Goal: Information Seeking & Learning: Learn about a topic

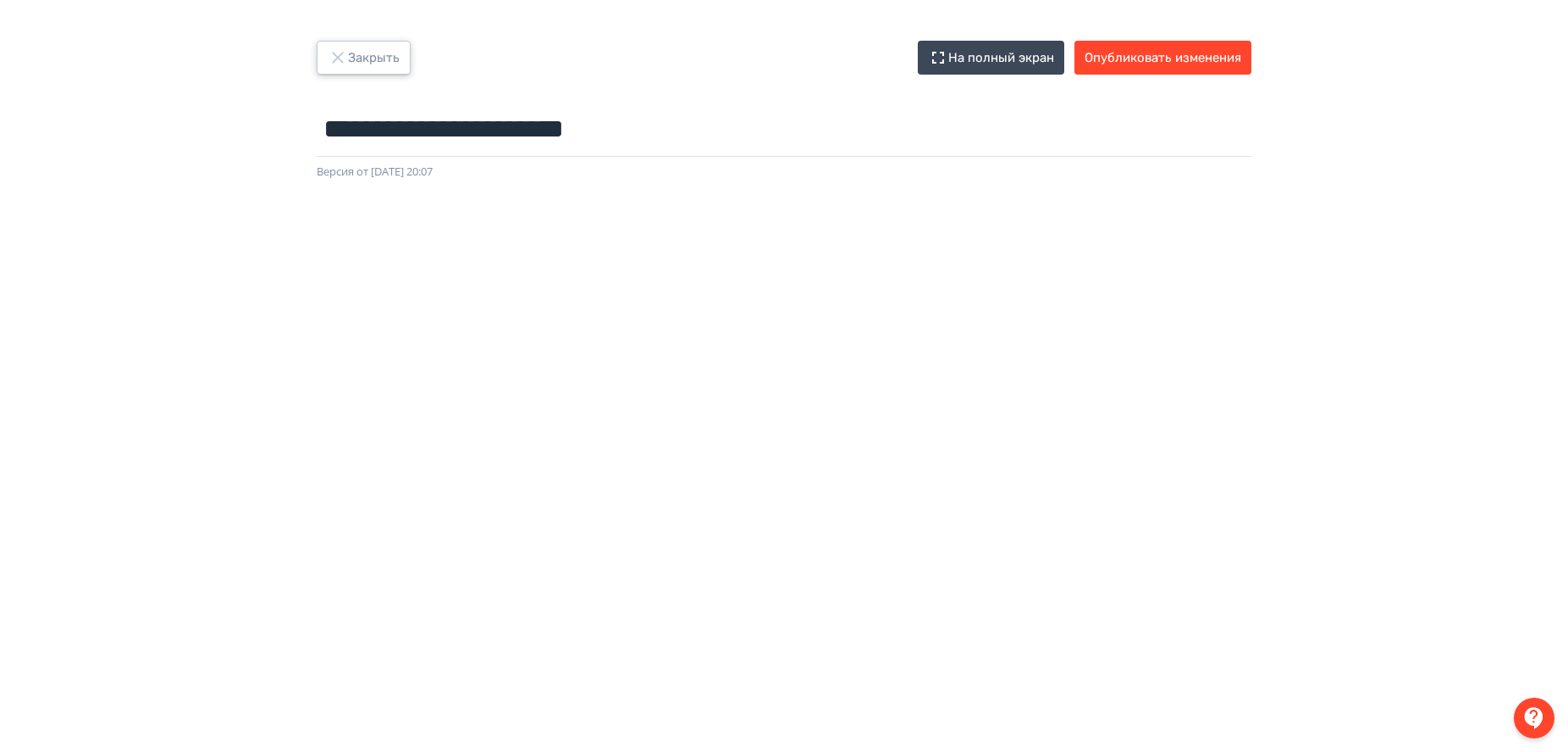
click at [358, 58] on button "Закрыть" at bounding box center [363, 58] width 94 height 34
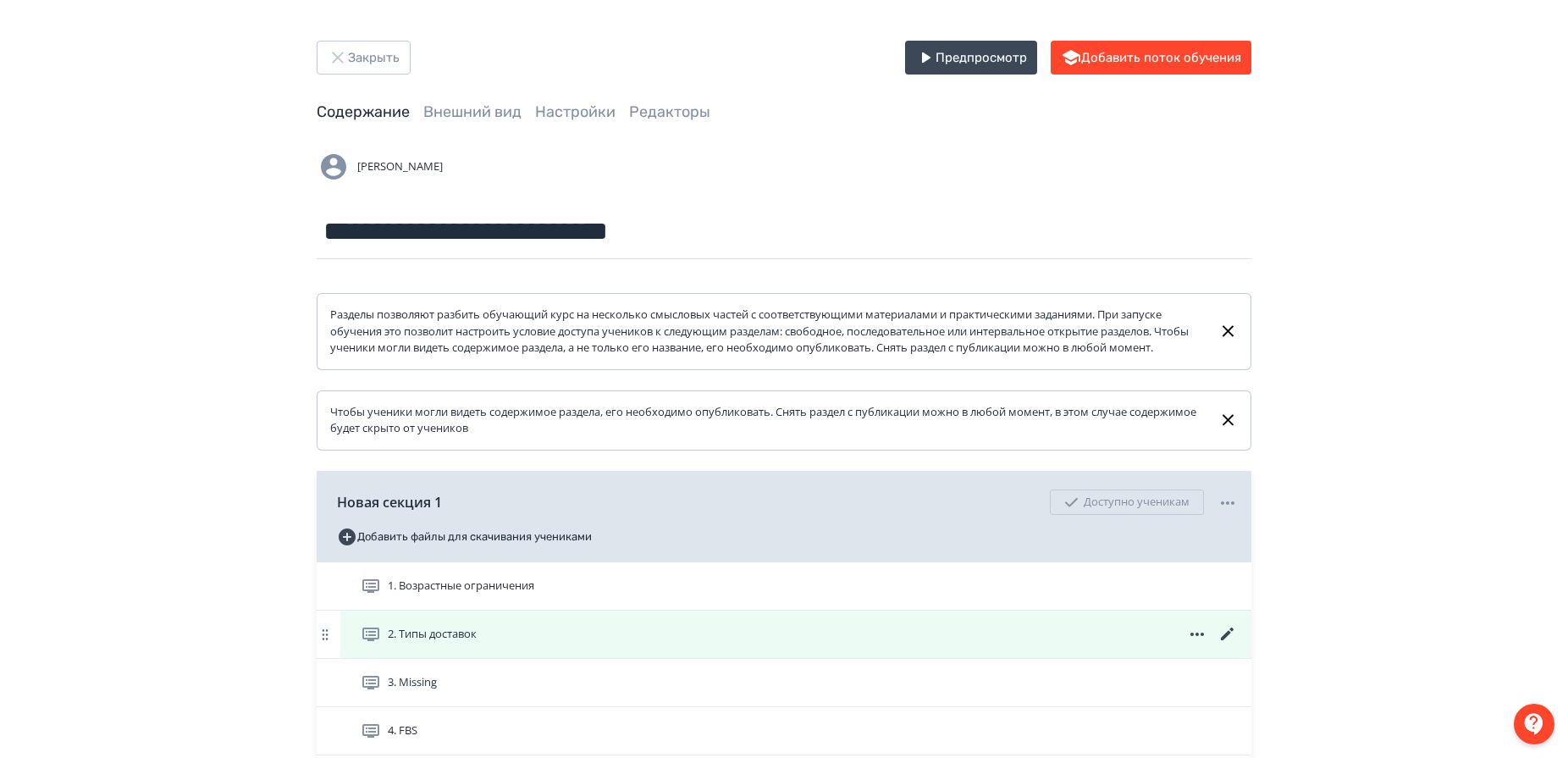
click at [472, 606] on div "2. Типы доставок" at bounding box center [795, 635] width 911 height 48
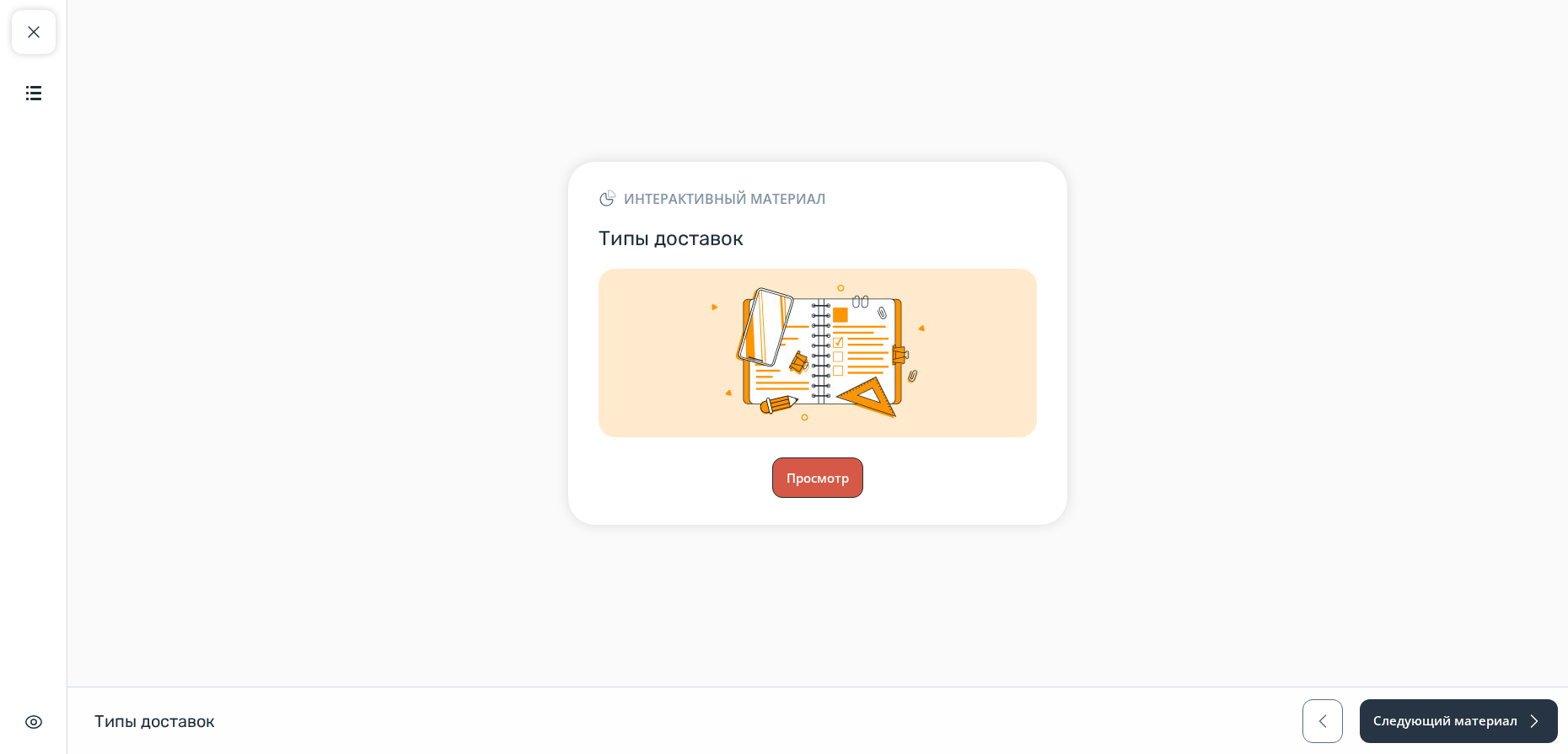
click at [805, 466] on button "Просмотр" at bounding box center [818, 478] width 91 height 41
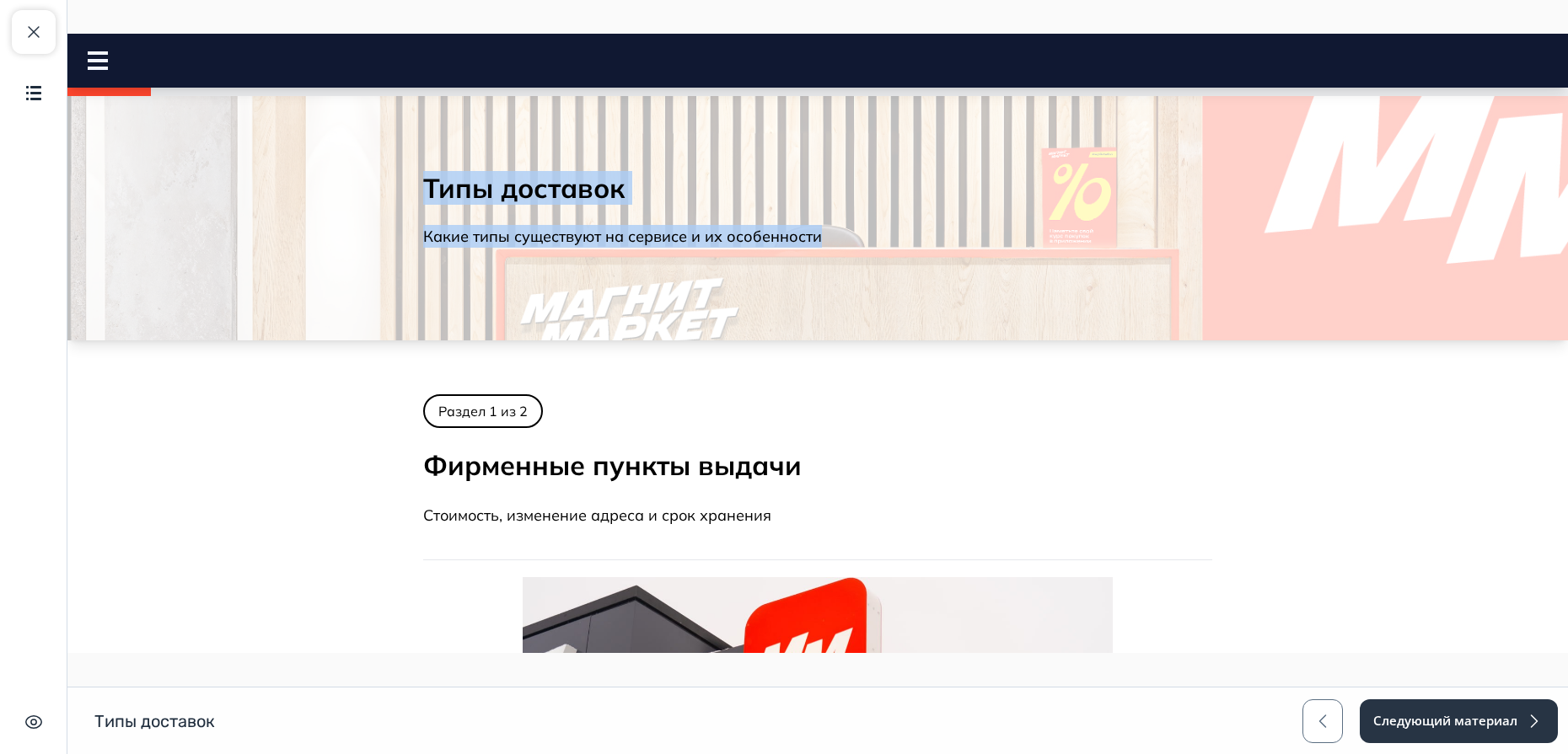
drag, startPoint x: 419, startPoint y: 187, endPoint x: 883, endPoint y: 236, distance: 466.6
click at [883, 236] on div "Типы доставок Какие типы существуют на сервисе и их особенности" at bounding box center [818, 215] width 843 height 141
copy div "Типы доставок Какие типы существуют на сервисе и их особенности"
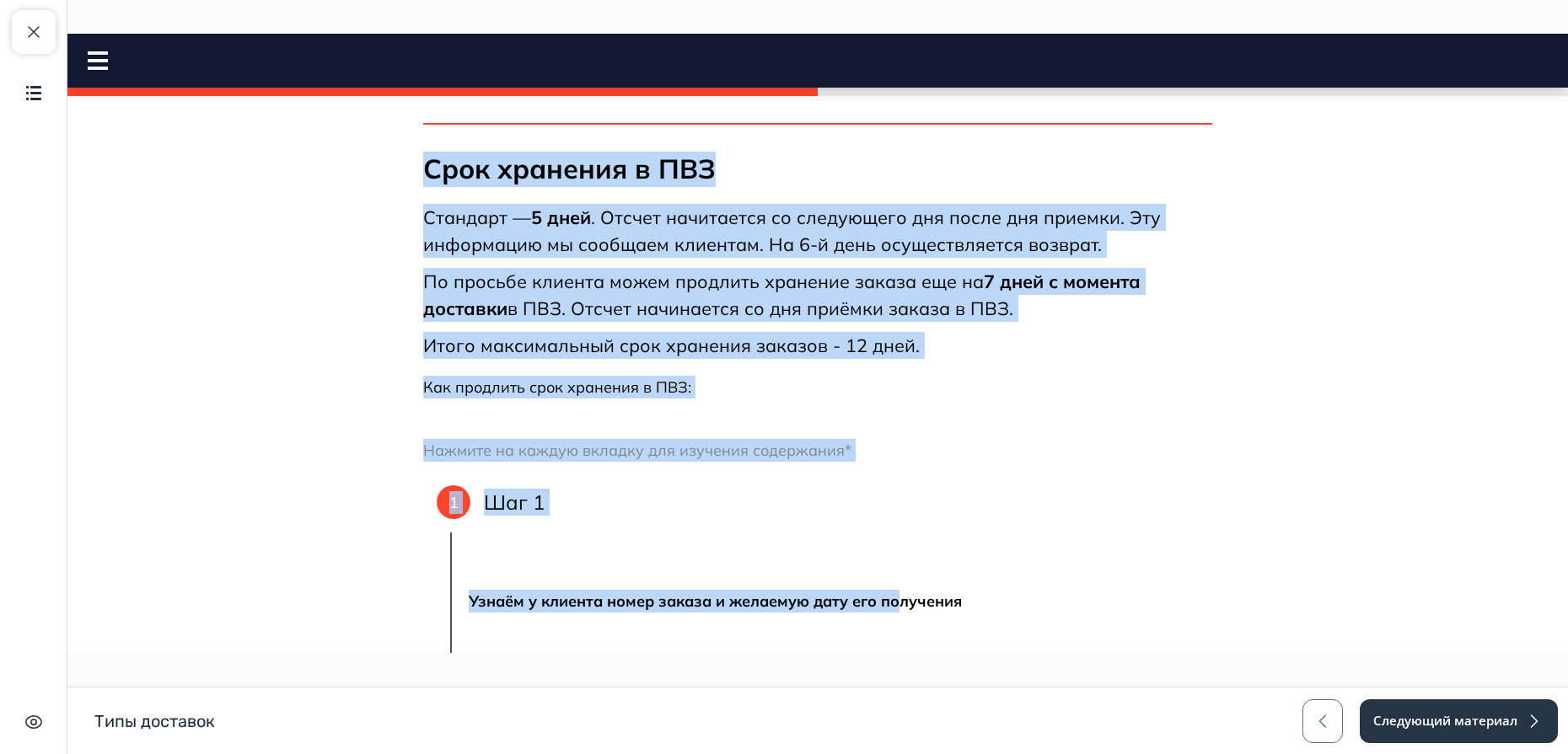
scroll to position [1943, 0]
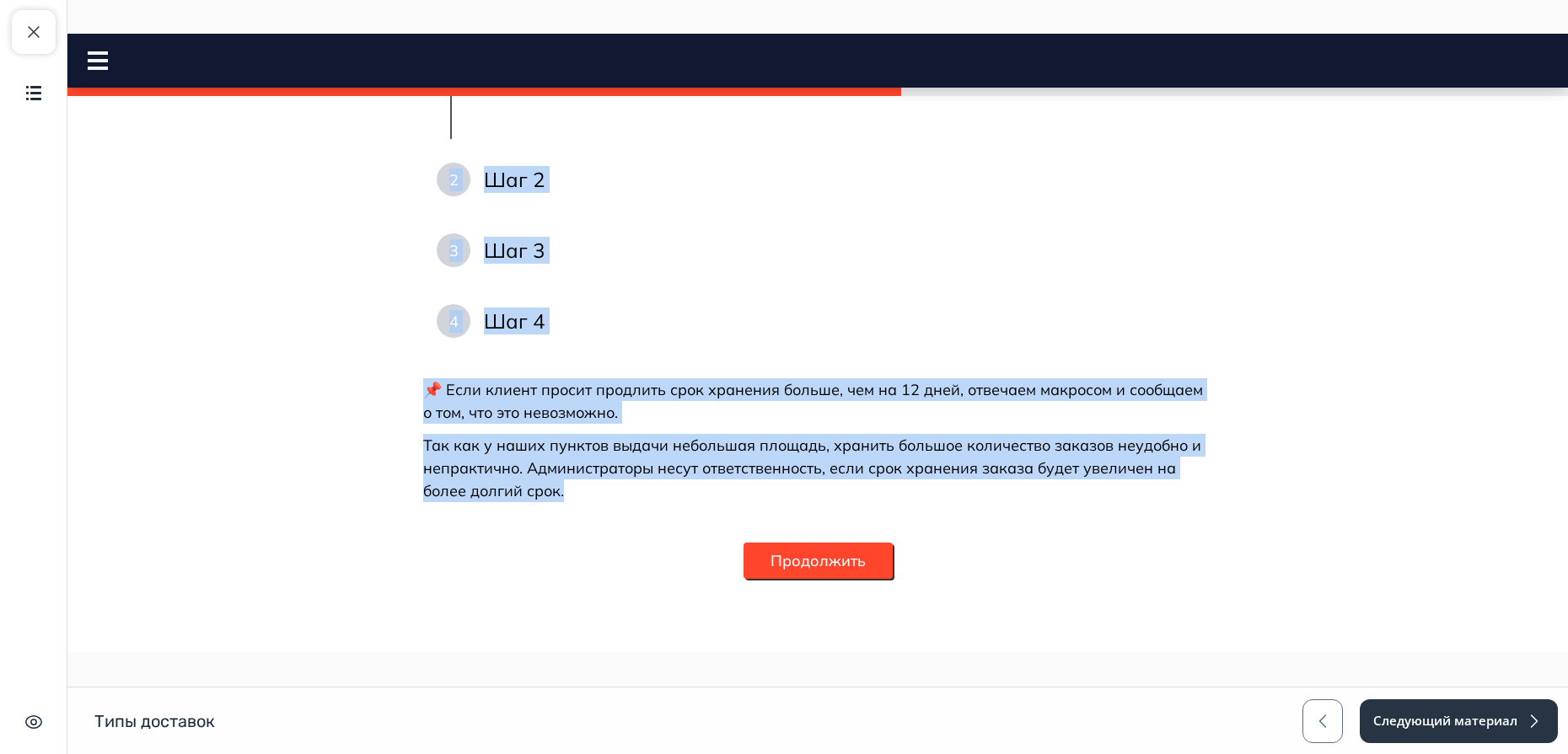
drag, startPoint x: 423, startPoint y: 466, endPoint x: 596, endPoint y: 488, distance: 174.4
copy div "Loremipsu dolors ametco Adipiscin, elitseddo eiusmo t inci utlabore Etdolorem A…"
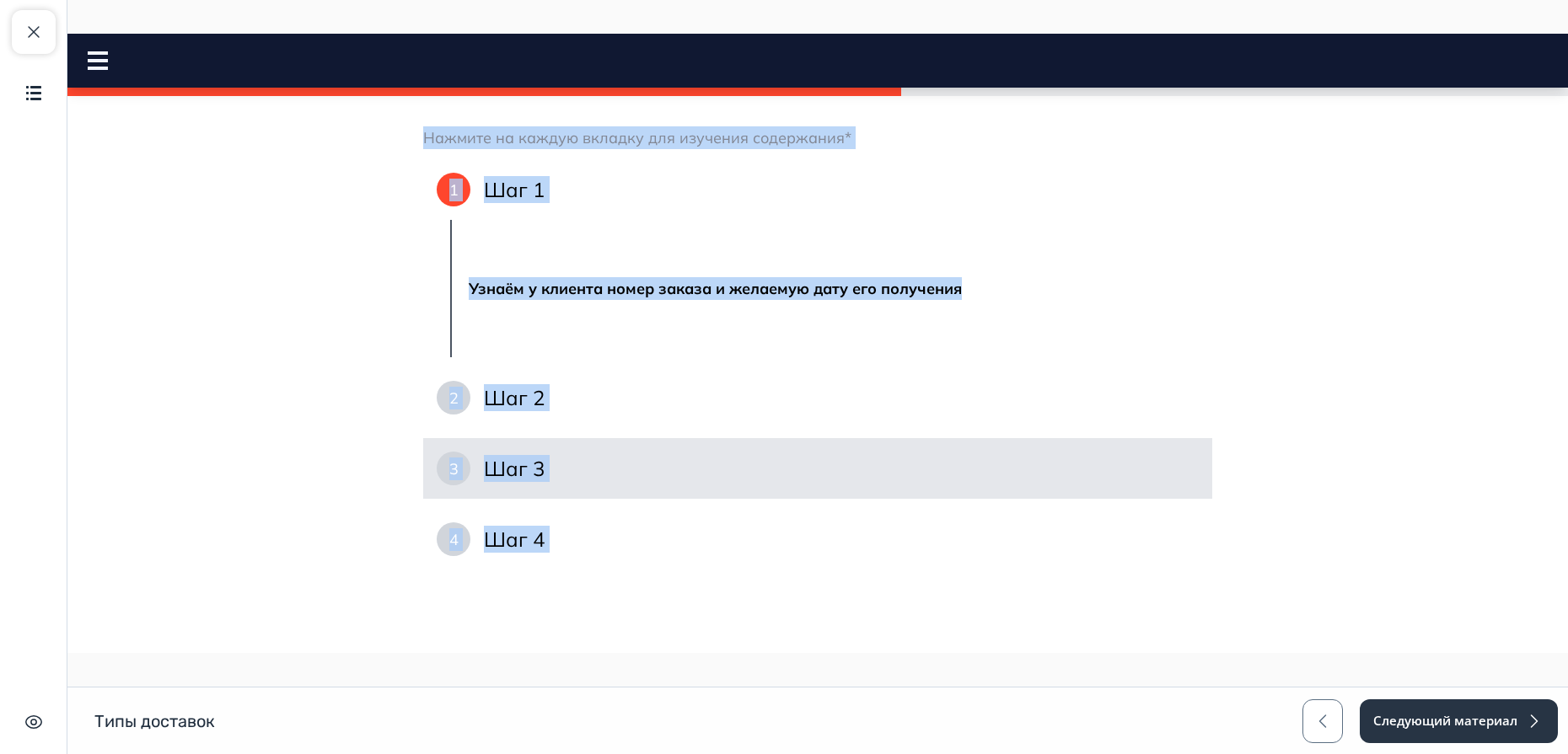
scroll to position [1727, 0]
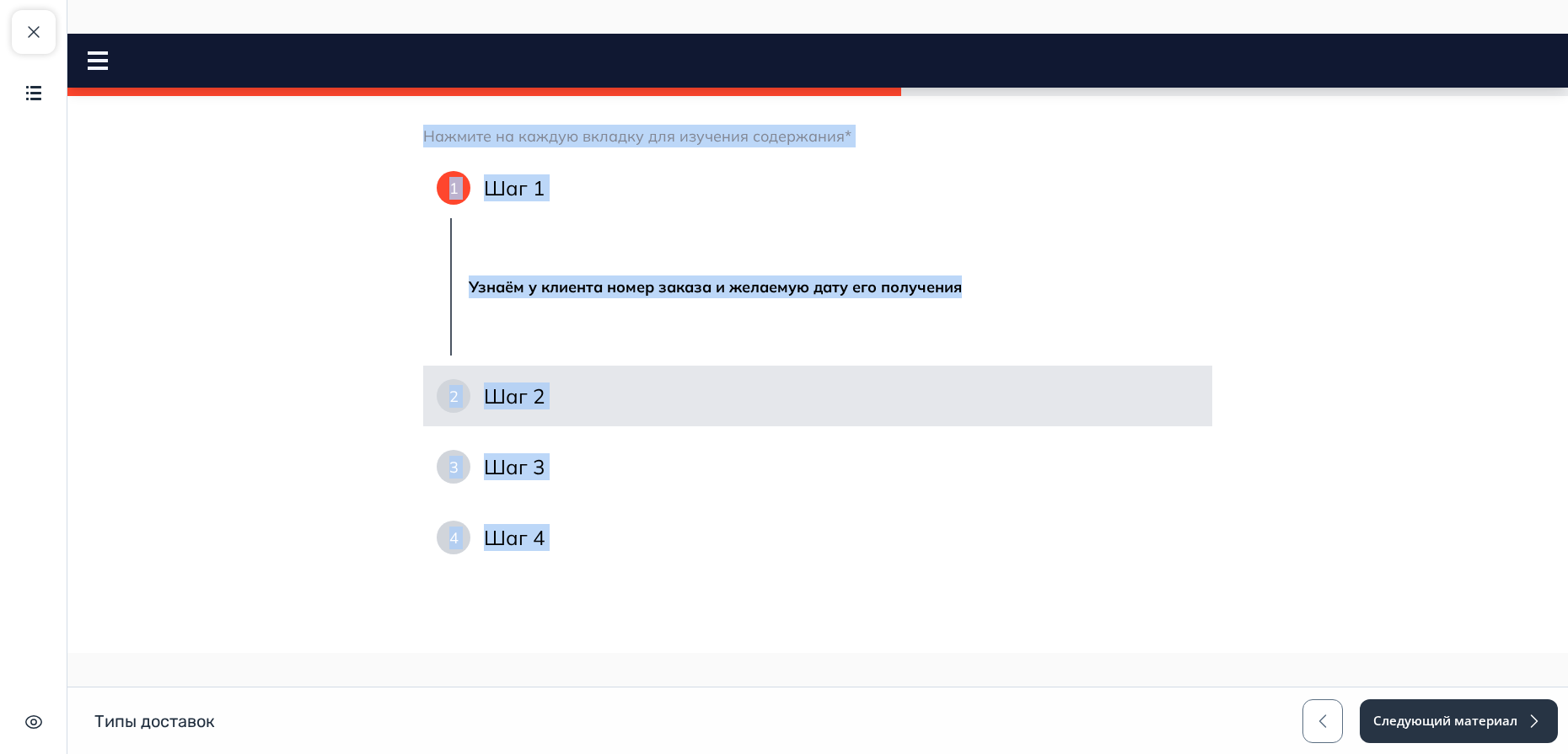
click at [504, 394] on h4 "Шаг 2" at bounding box center [514, 395] width 61 height 27
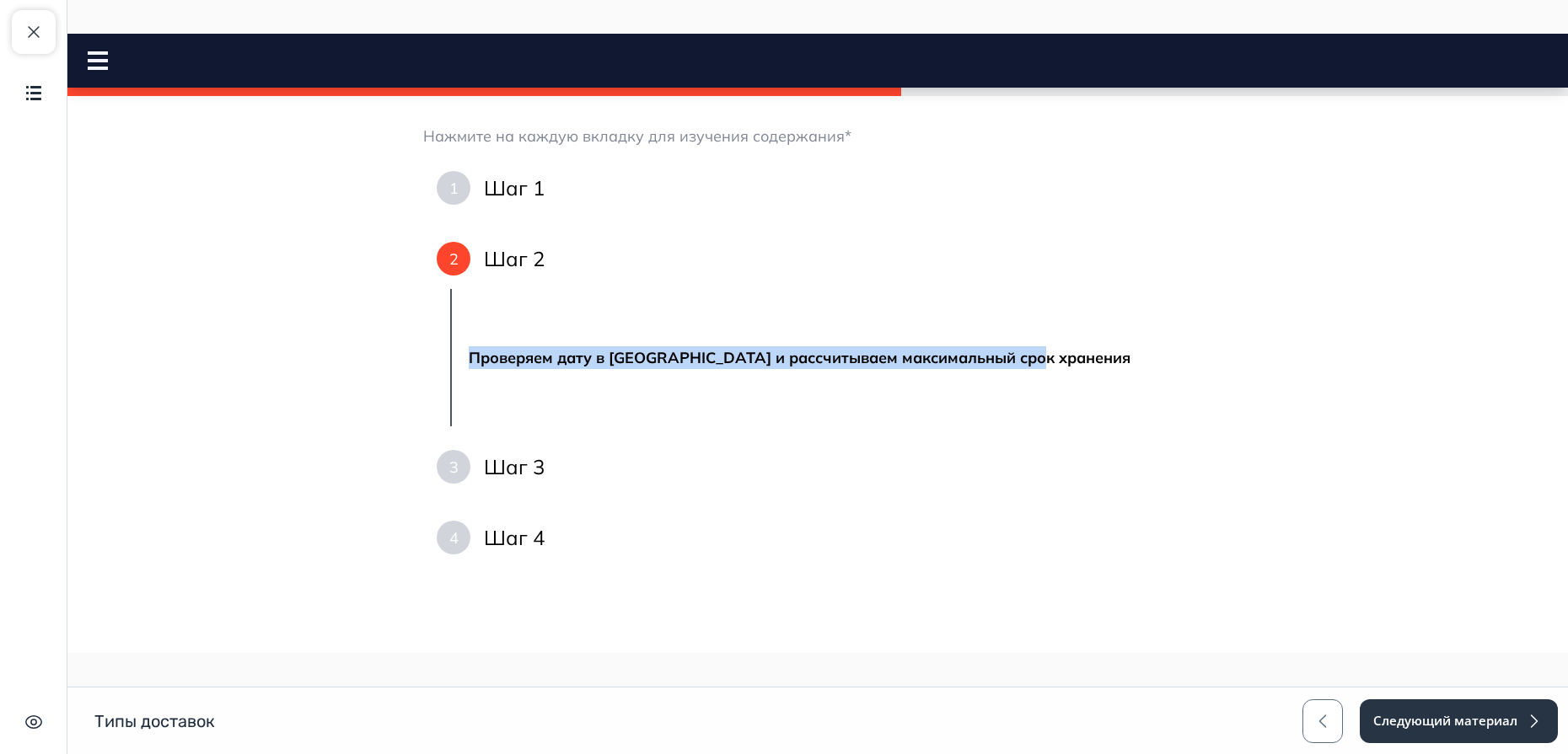
drag, startPoint x: 464, startPoint y: 359, endPoint x: 1195, endPoint y: 392, distance: 731.7
click at [1195, 392] on div "Проверяем дату в [GEOGRAPHIC_DATA] и рассчитываем максимальный срок хранения ​" at bounding box center [832, 358] width 760 height 70
copy strong "Проверяем дату в [GEOGRAPHIC_DATA] и рассчитываем максимальный срок хранения"
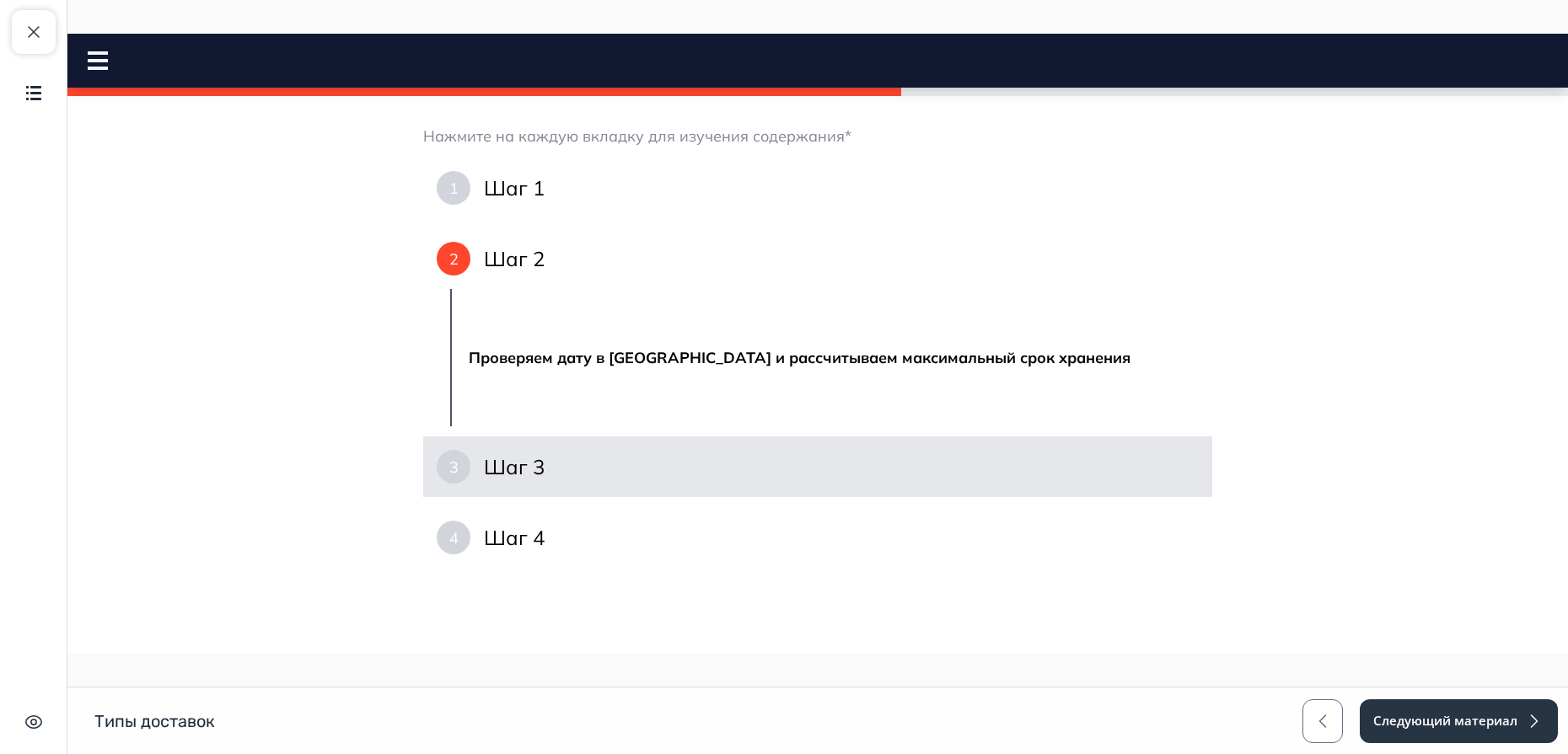
click at [533, 481] on div "3 Шаг 3" at bounding box center [818, 466] width 789 height 61
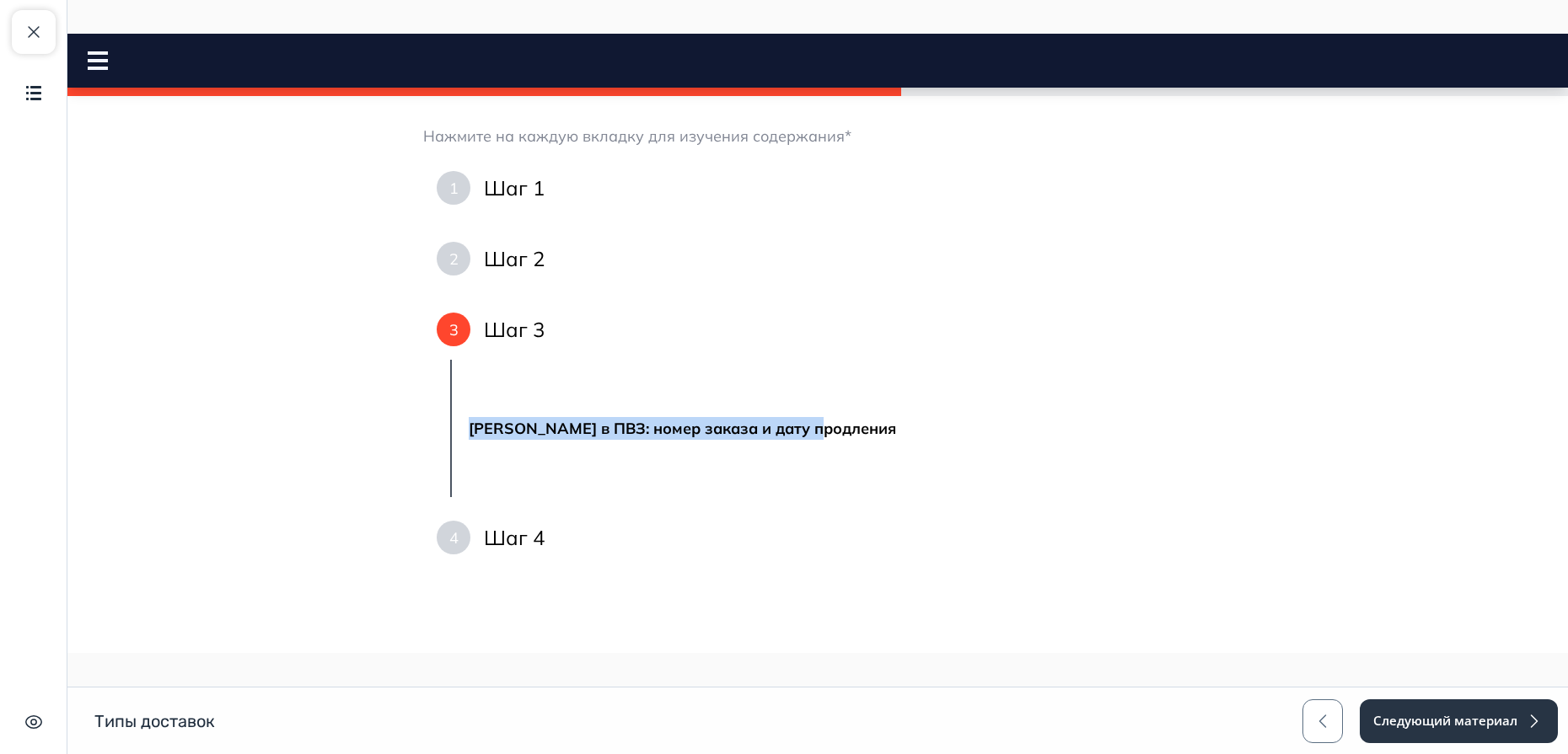
drag, startPoint x: 462, startPoint y: 430, endPoint x: 909, endPoint y: 470, distance: 448.8
click at [909, 470] on div "[PERSON_NAME] в ПВЗ: номер заказа и дату продления" at bounding box center [831, 428] width 762 height 137
copy strong "[PERSON_NAME] в ПВЗ: номер заказа и дату продления"
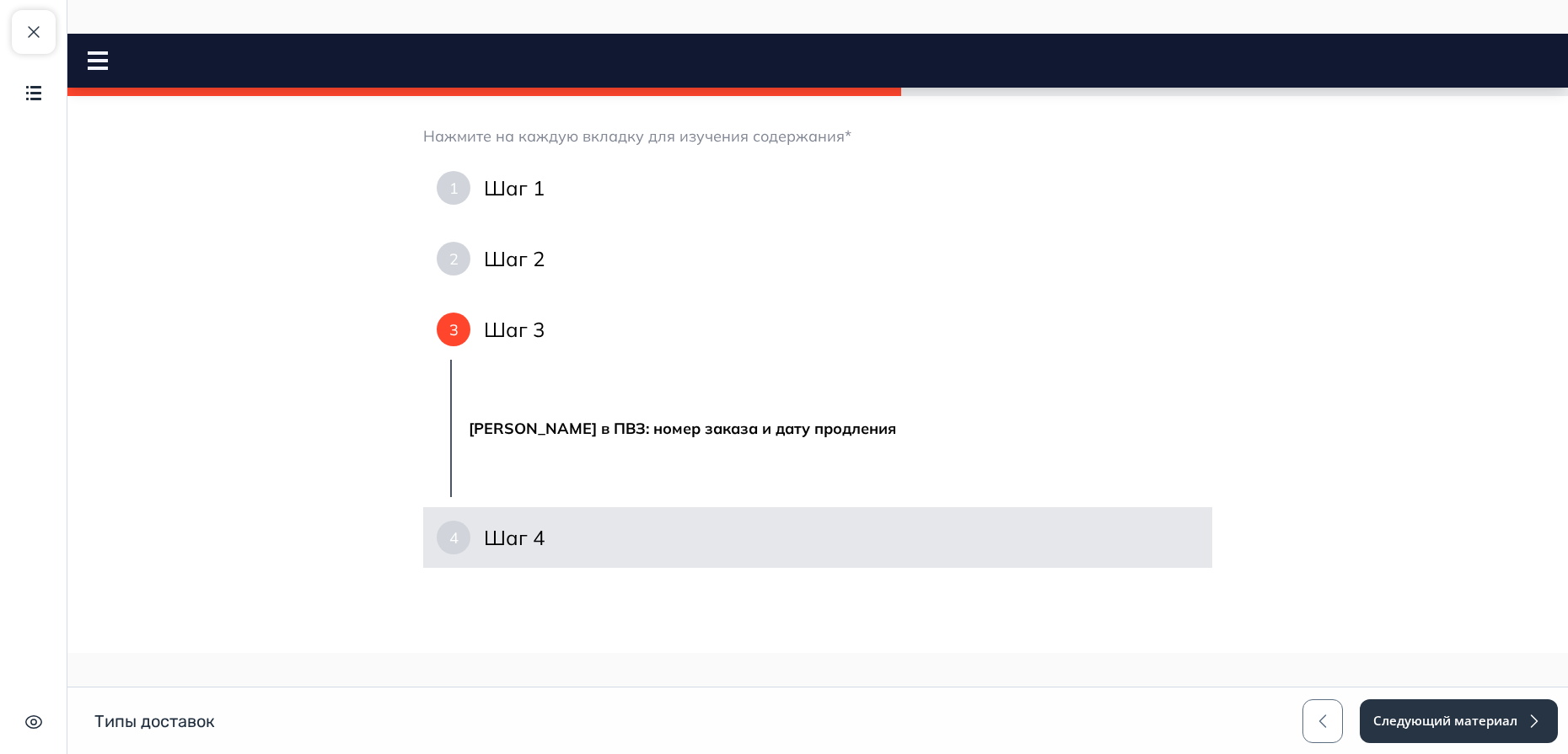
click at [499, 538] on h4 "Шаг 4" at bounding box center [514, 537] width 61 height 27
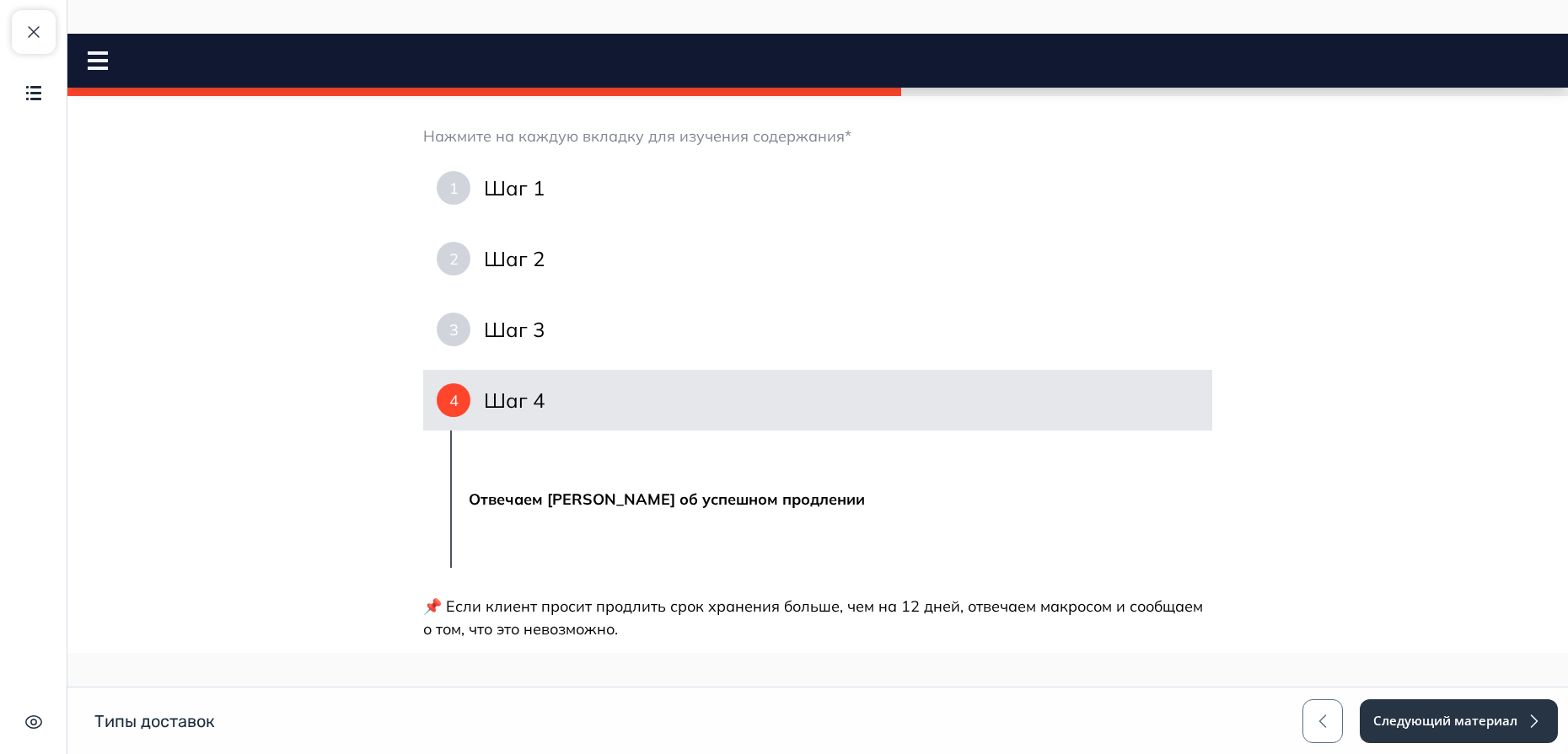
scroll to position [1887, 0]
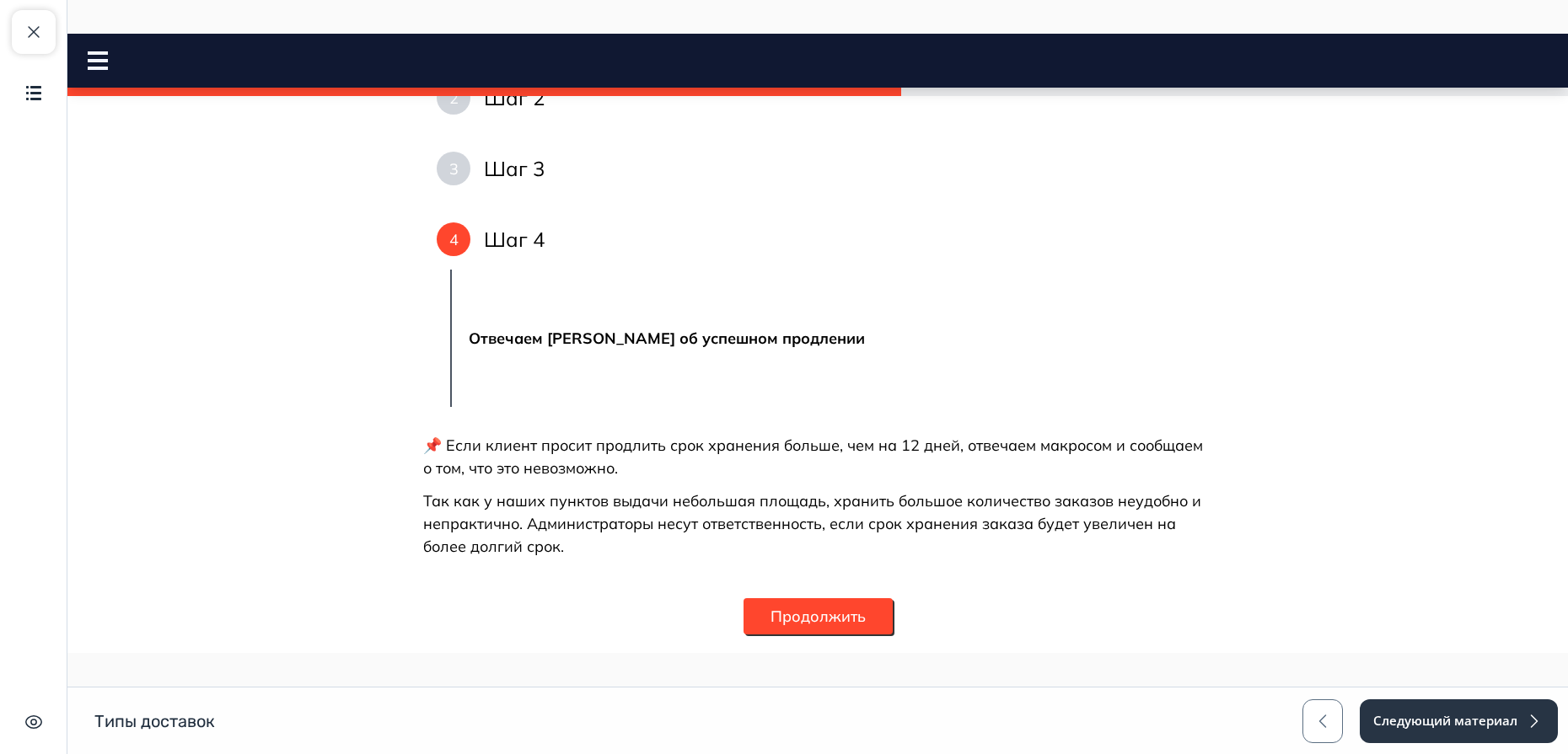
drag, startPoint x: 464, startPoint y: 335, endPoint x: 987, endPoint y: 375, distance: 524.5
click at [987, 375] on div "Отвечаем [PERSON_NAME] об успешном продлении" at bounding box center [831, 338] width 762 height 137
copy strong "Отвечаем [PERSON_NAME] об успешном продлении"
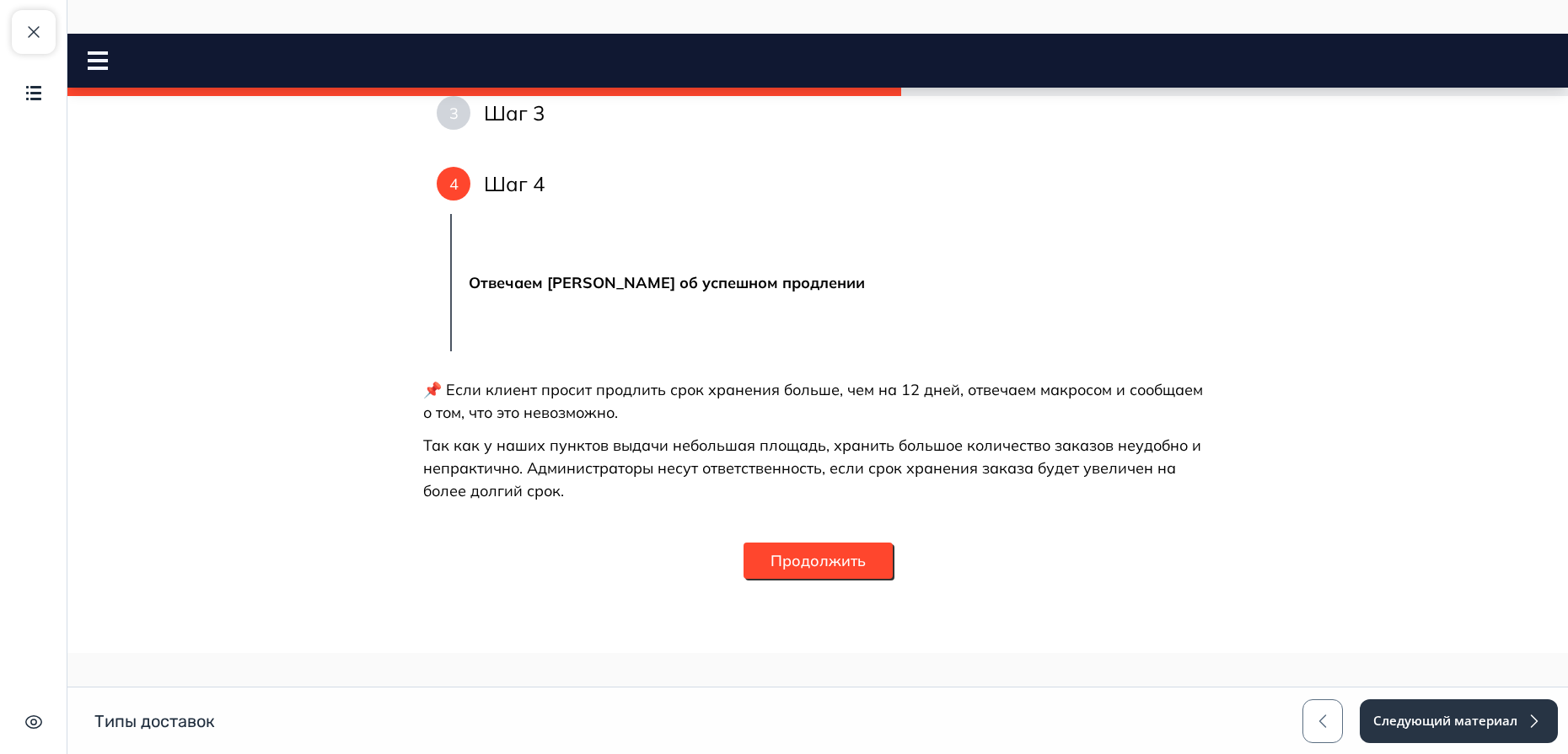
click at [819, 563] on button "Продолжить" at bounding box center [818, 560] width 149 height 36
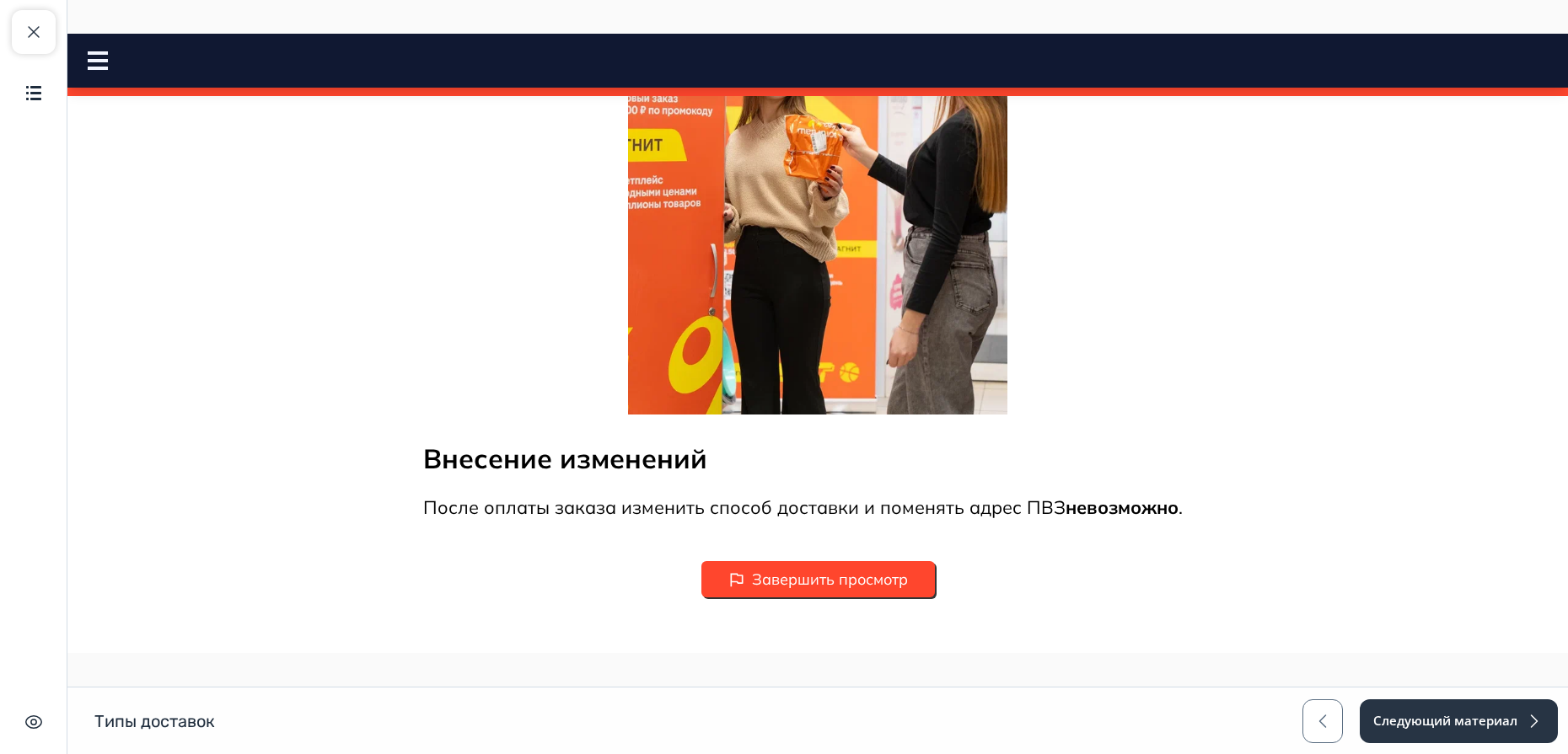
scroll to position [2248, 0]
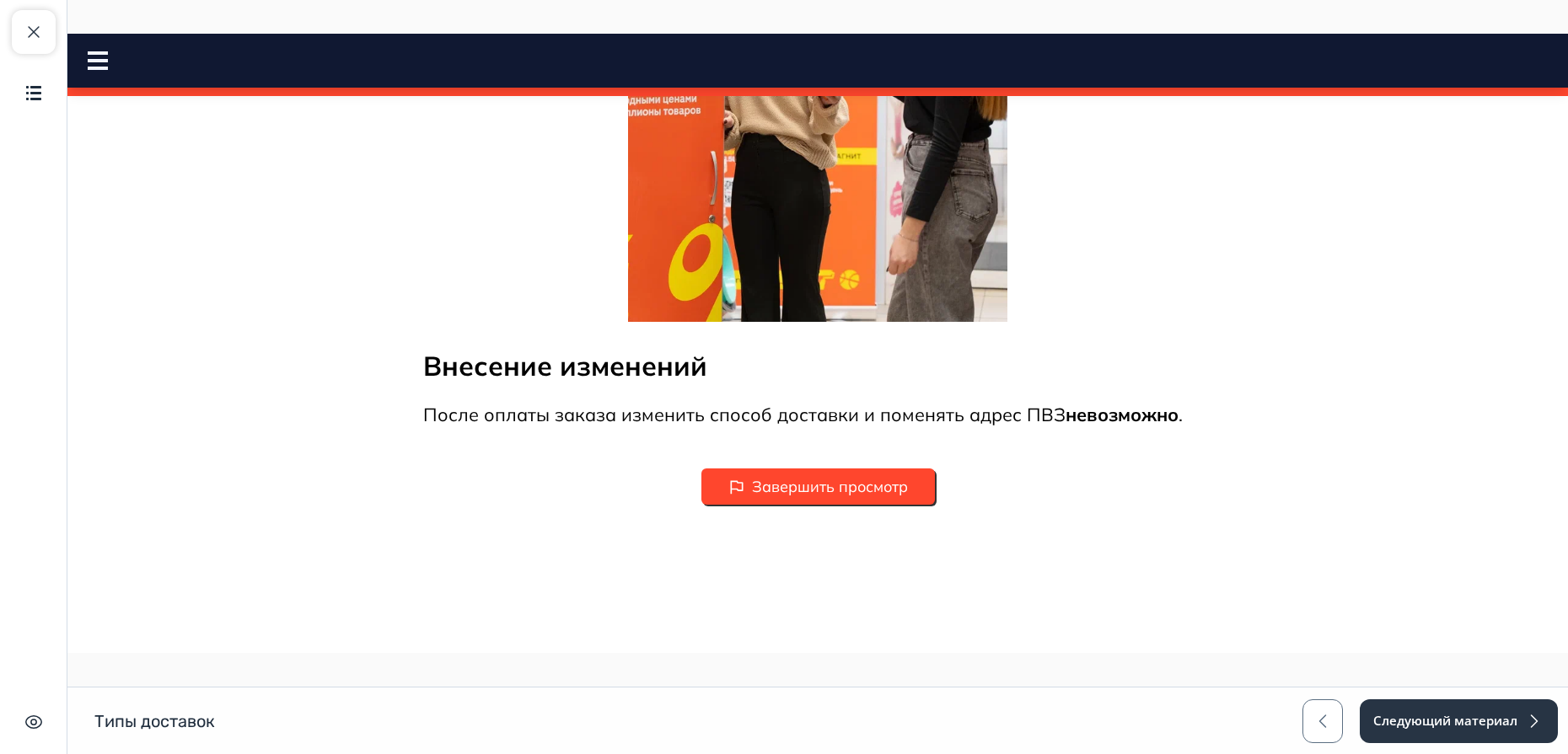
drag, startPoint x: 416, startPoint y: 192, endPoint x: 932, endPoint y: 507, distance: 604.6
copy div "Loremi dolors Ametco a Elitse Doeiusmo Temporincid utlabore e dolorema Aliqua E…"
click at [982, 504] on div "Завершить просмотр" at bounding box center [818, 487] width 789 height 36
click at [1247, 603] on button "Следующий материал" at bounding box center [1458, 721] width 200 height 44
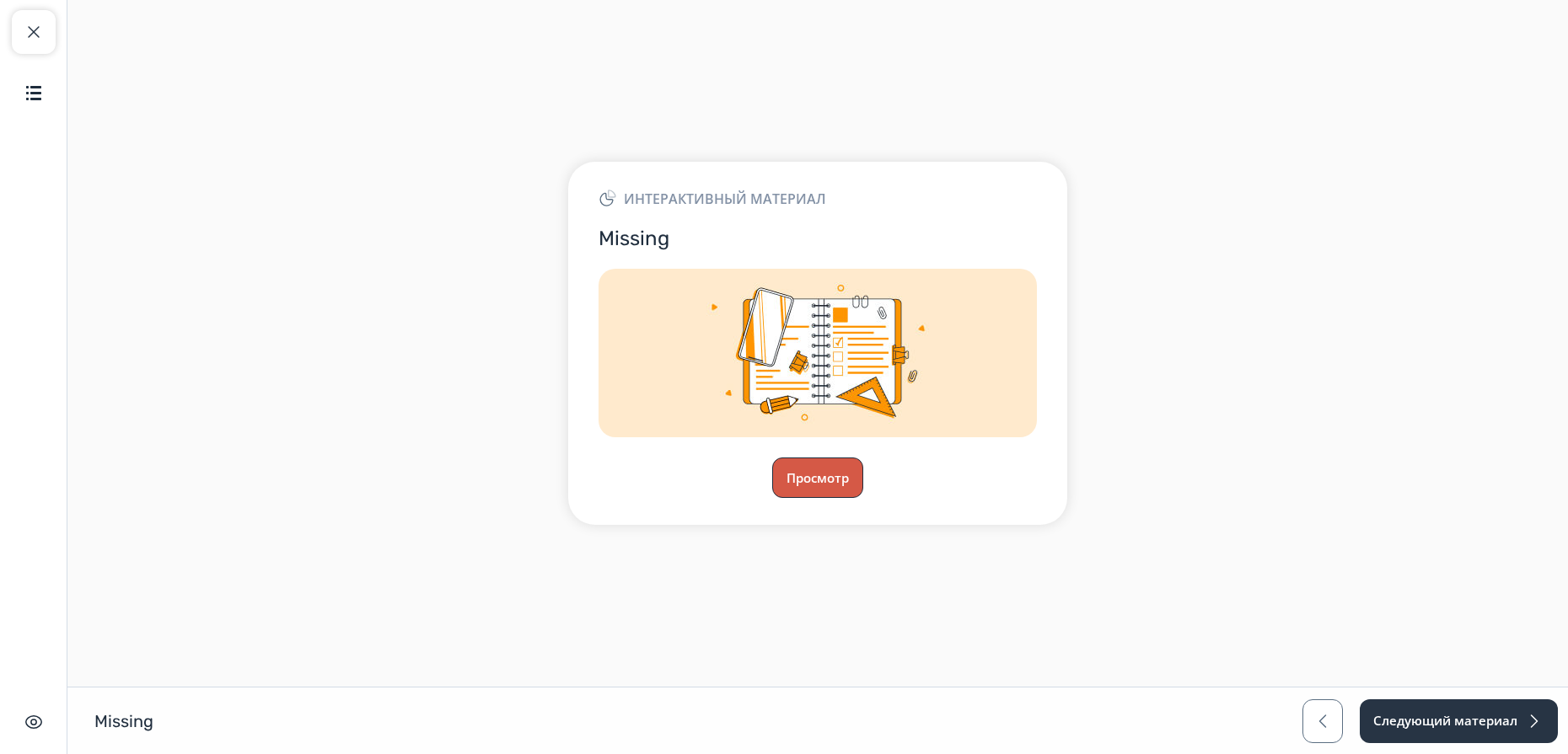
click at [836, 481] on button "Просмотр" at bounding box center [818, 478] width 91 height 41
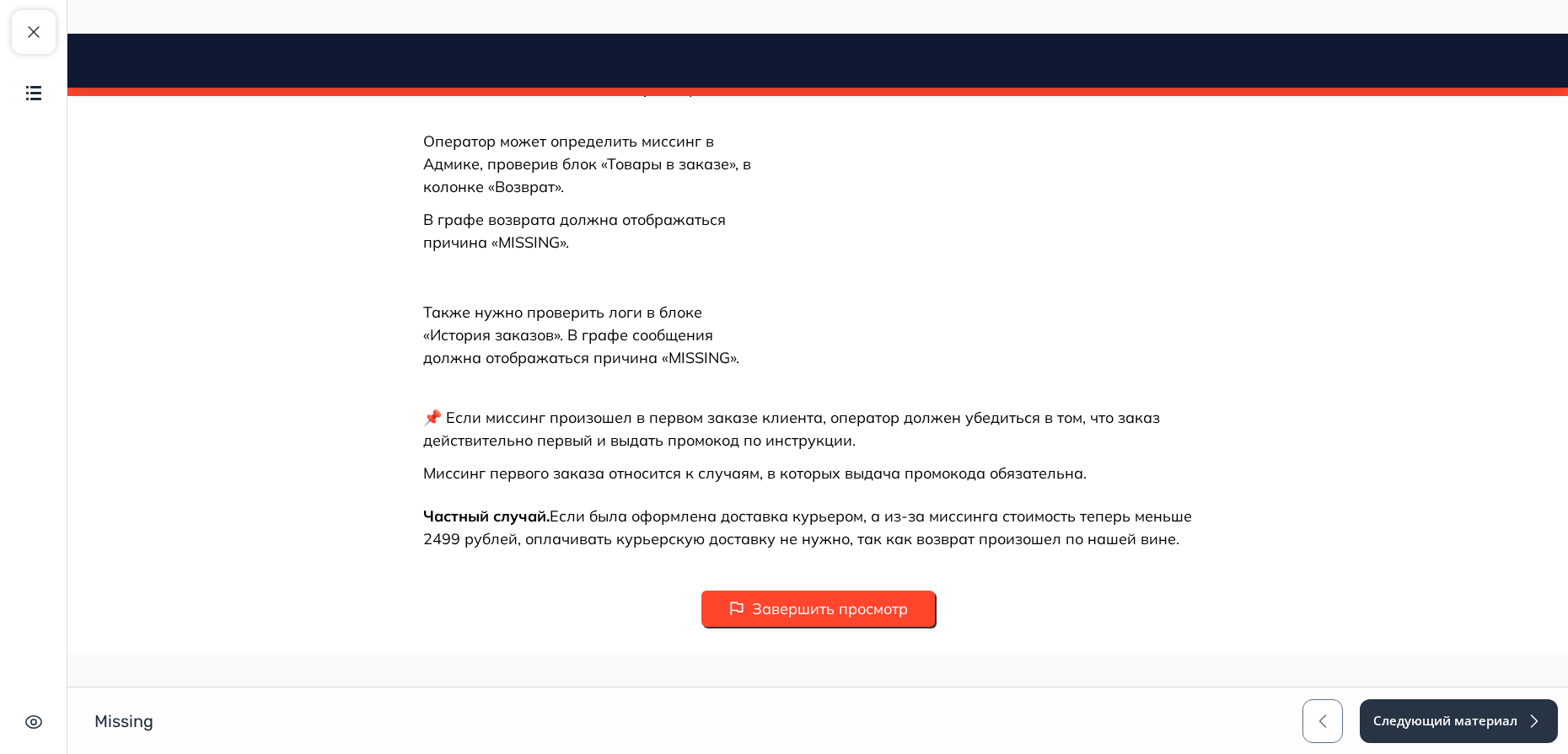
scroll to position [1093, 0]
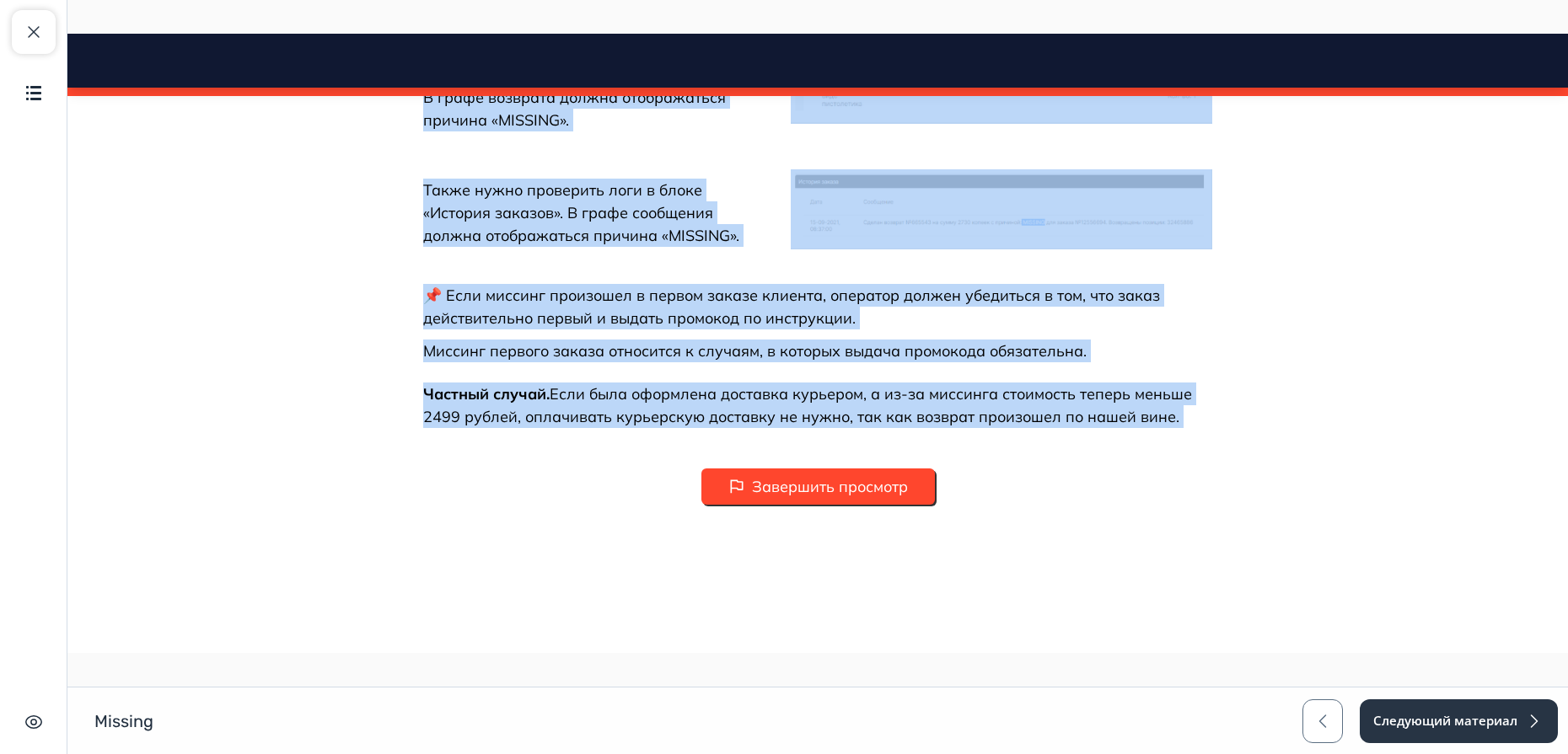
drag, startPoint x: 414, startPoint y: 182, endPoint x: 1221, endPoint y: 438, distance: 846.6
copy body "Loremip Dol sit? Ametco 7 ad 4 Elitseddoe tempo / incid (utlabor) E dolore, mag…"
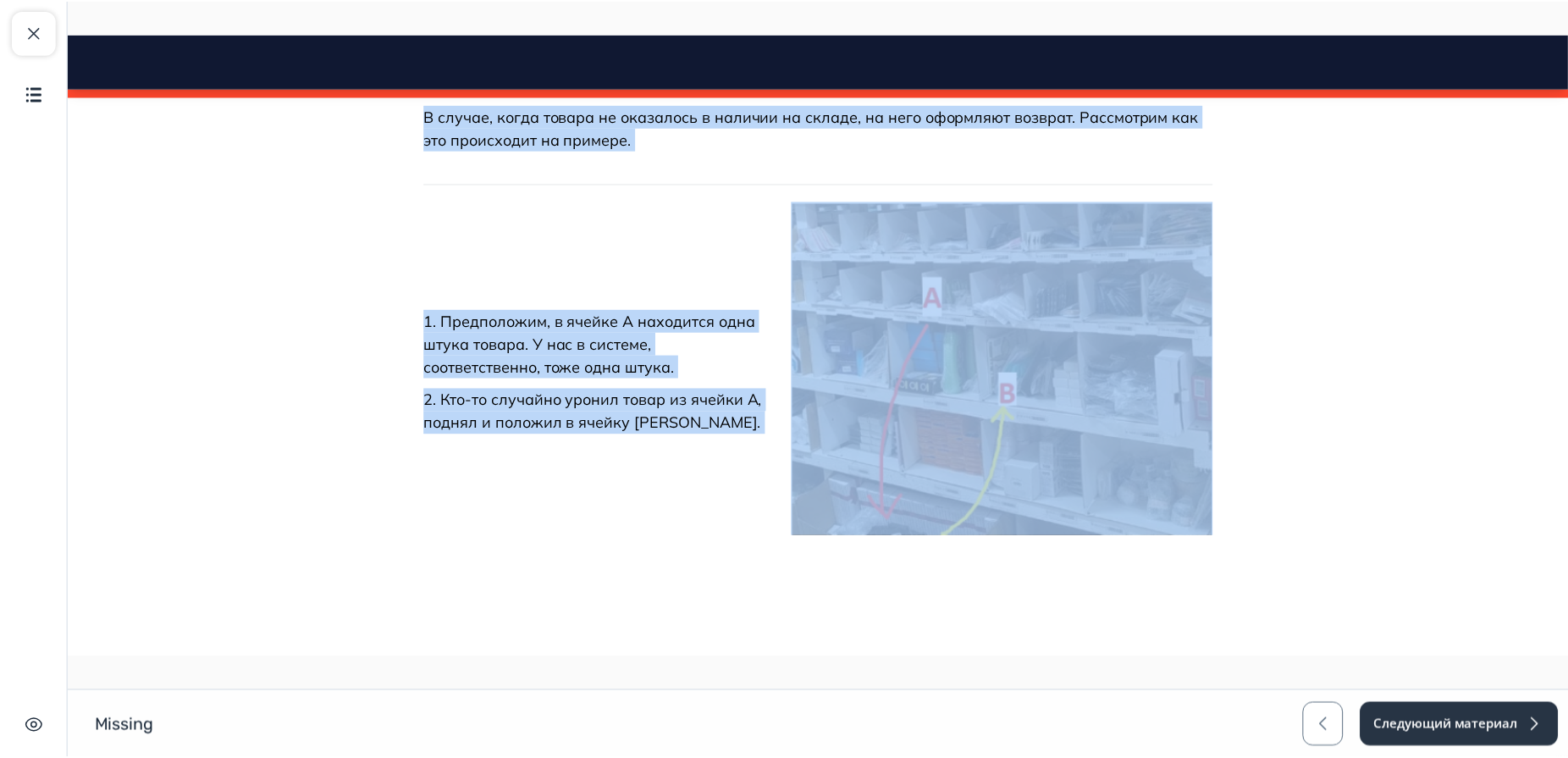
scroll to position [0, 0]
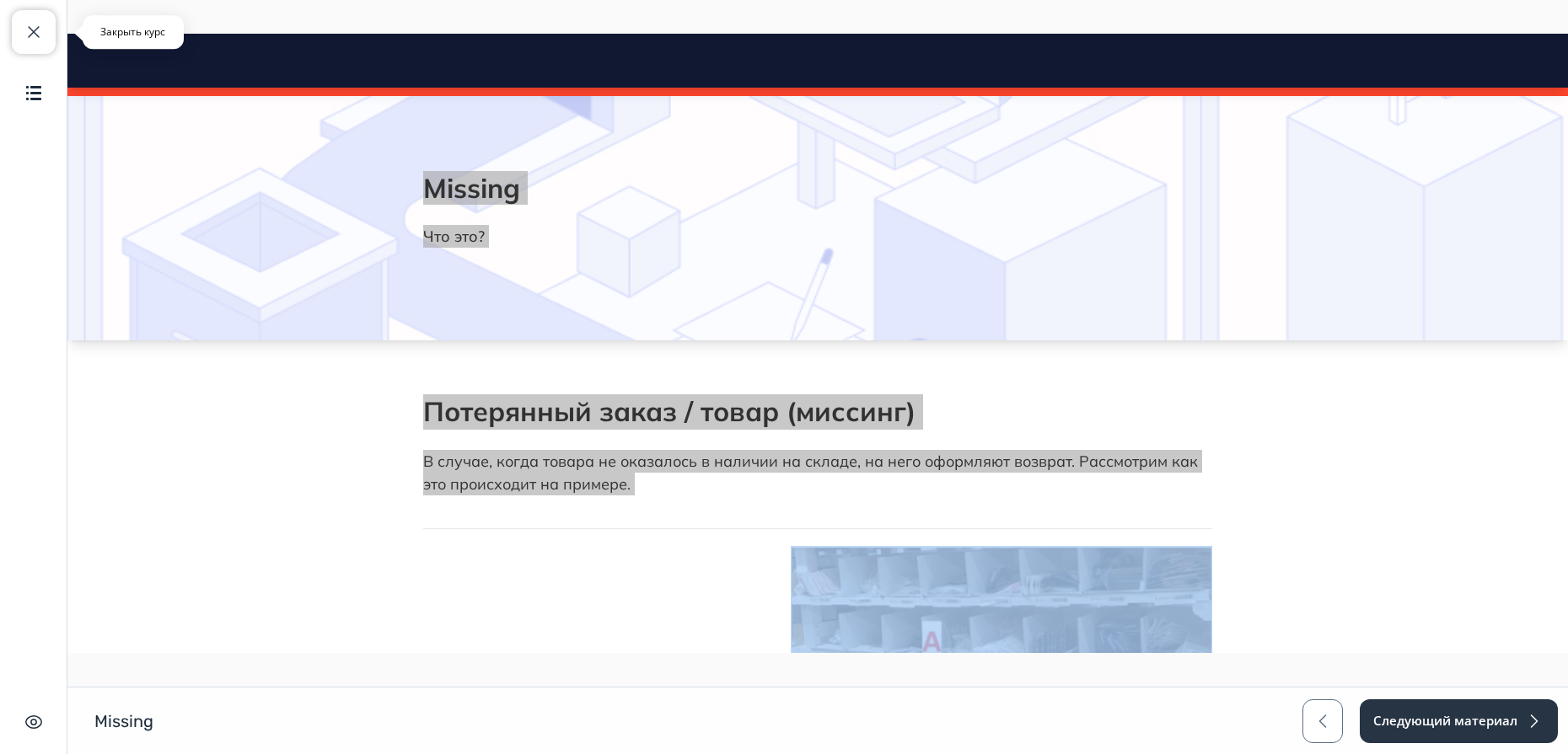
click at [39, 25] on span "button" at bounding box center [34, 32] width 20 height 20
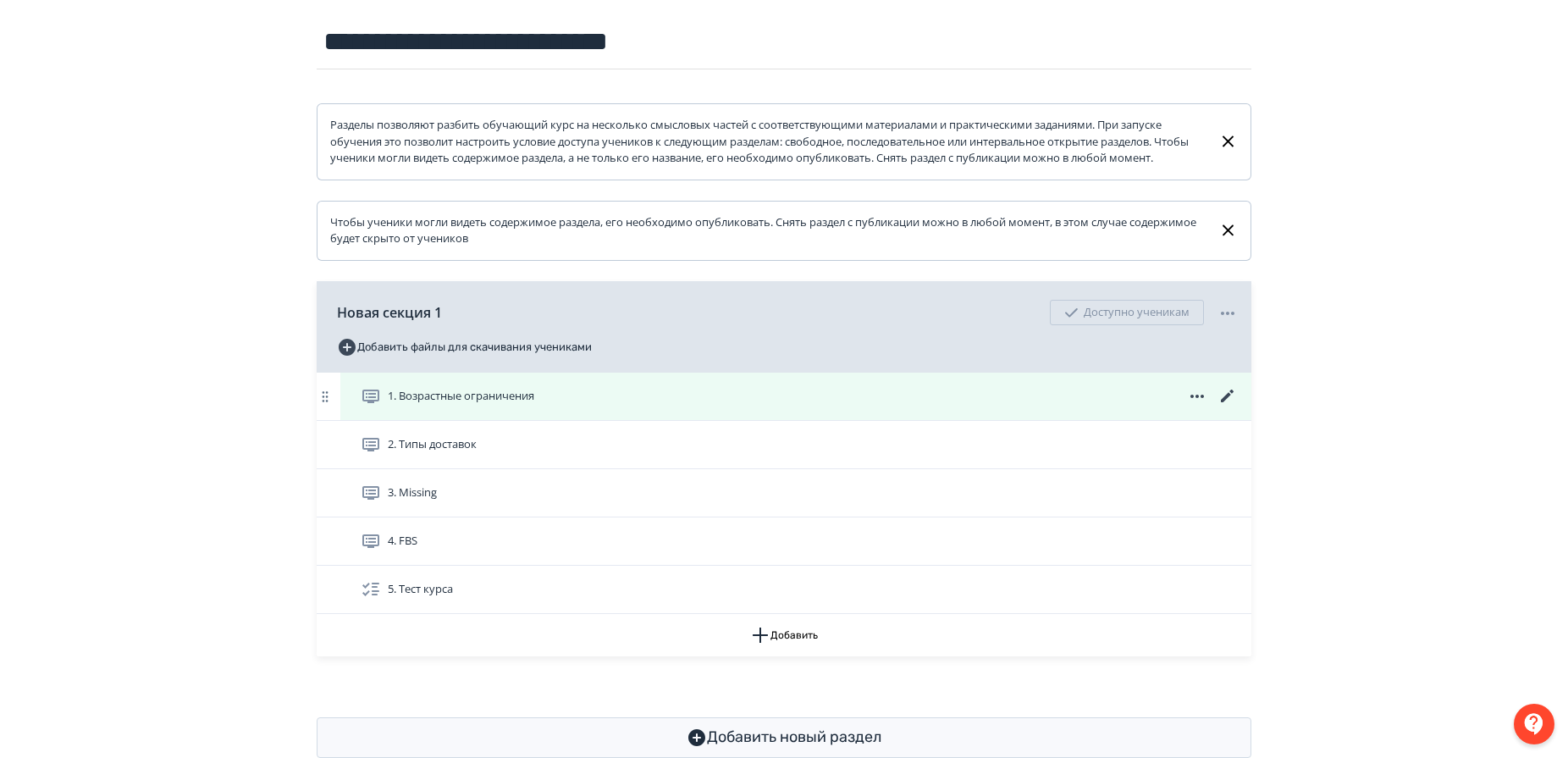
scroll to position [195, 0]
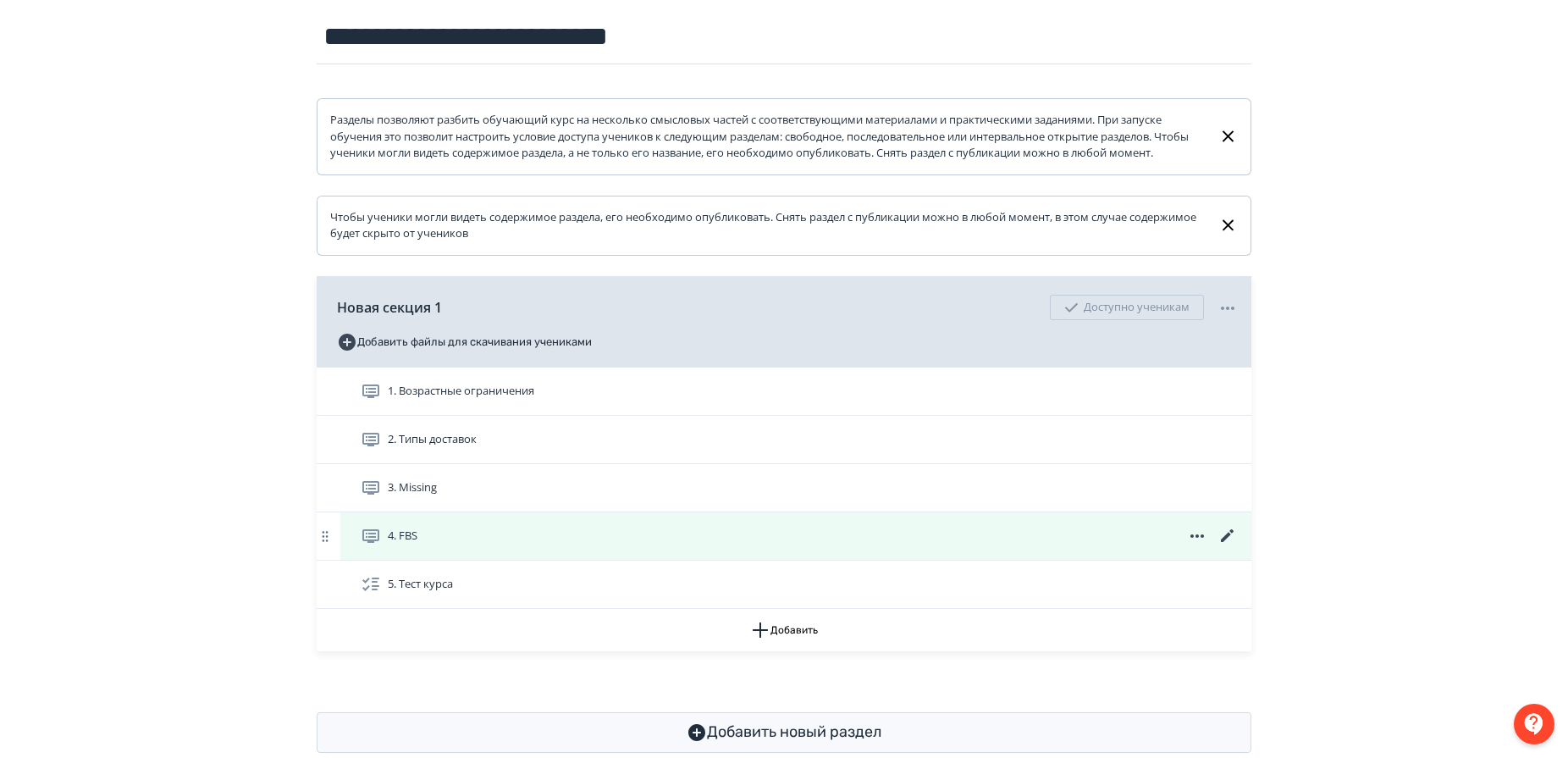
click at [479, 546] on div "4. FBS" at bounding box center [798, 536] width 877 height 20
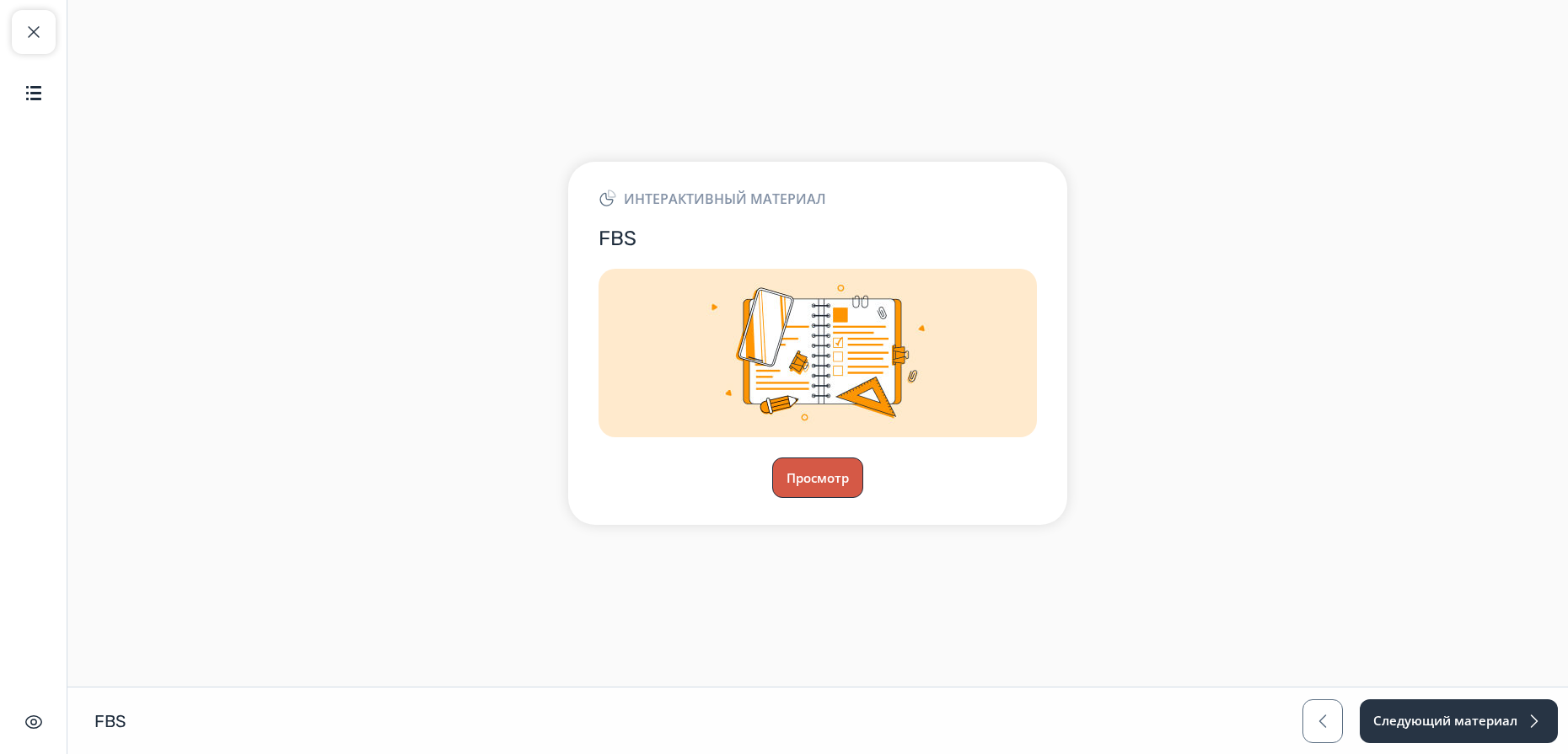
click at [817, 471] on button "Просмотр" at bounding box center [818, 478] width 91 height 41
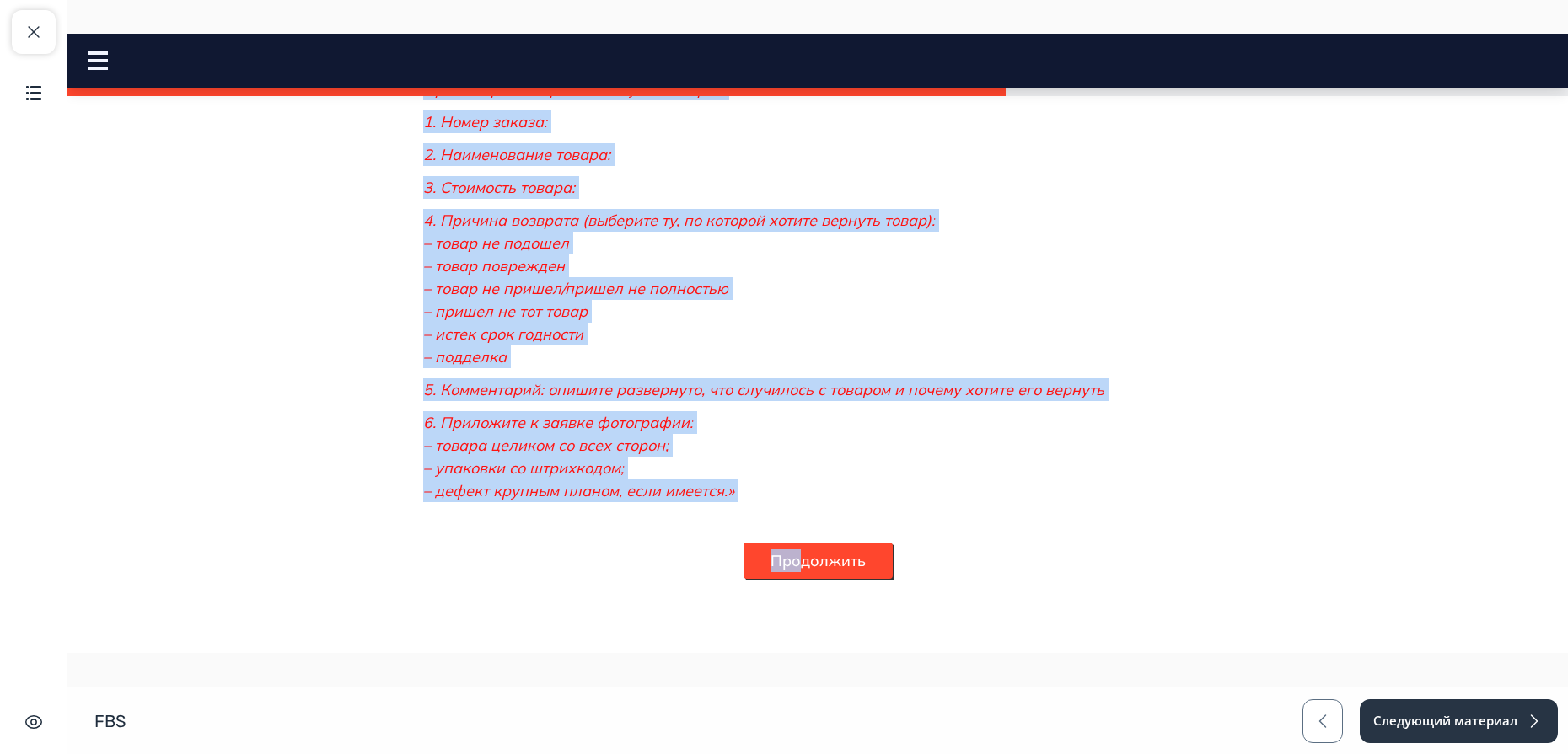
scroll to position [2165, 0]
drag, startPoint x: 416, startPoint y: 203, endPoint x: 916, endPoint y: 577, distance: 624.4
copy body "Lor ipsum DOL? Sitame 9 co 4 Adi elits DOE? Tempor in Utlabo Etdolor ma aliquae…"
click at [869, 556] on button "Продолжить" at bounding box center [818, 560] width 149 height 36
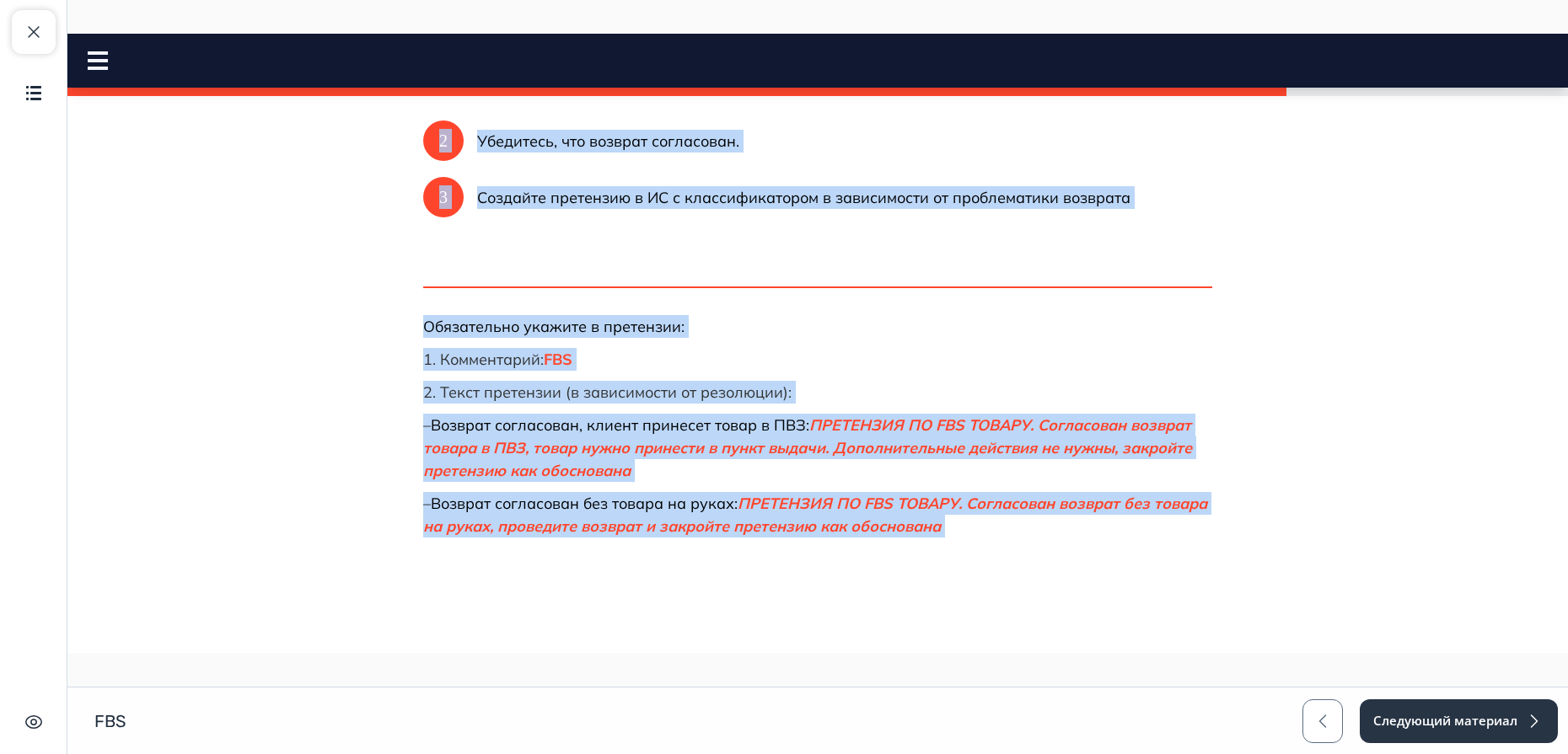
scroll to position [443, 0]
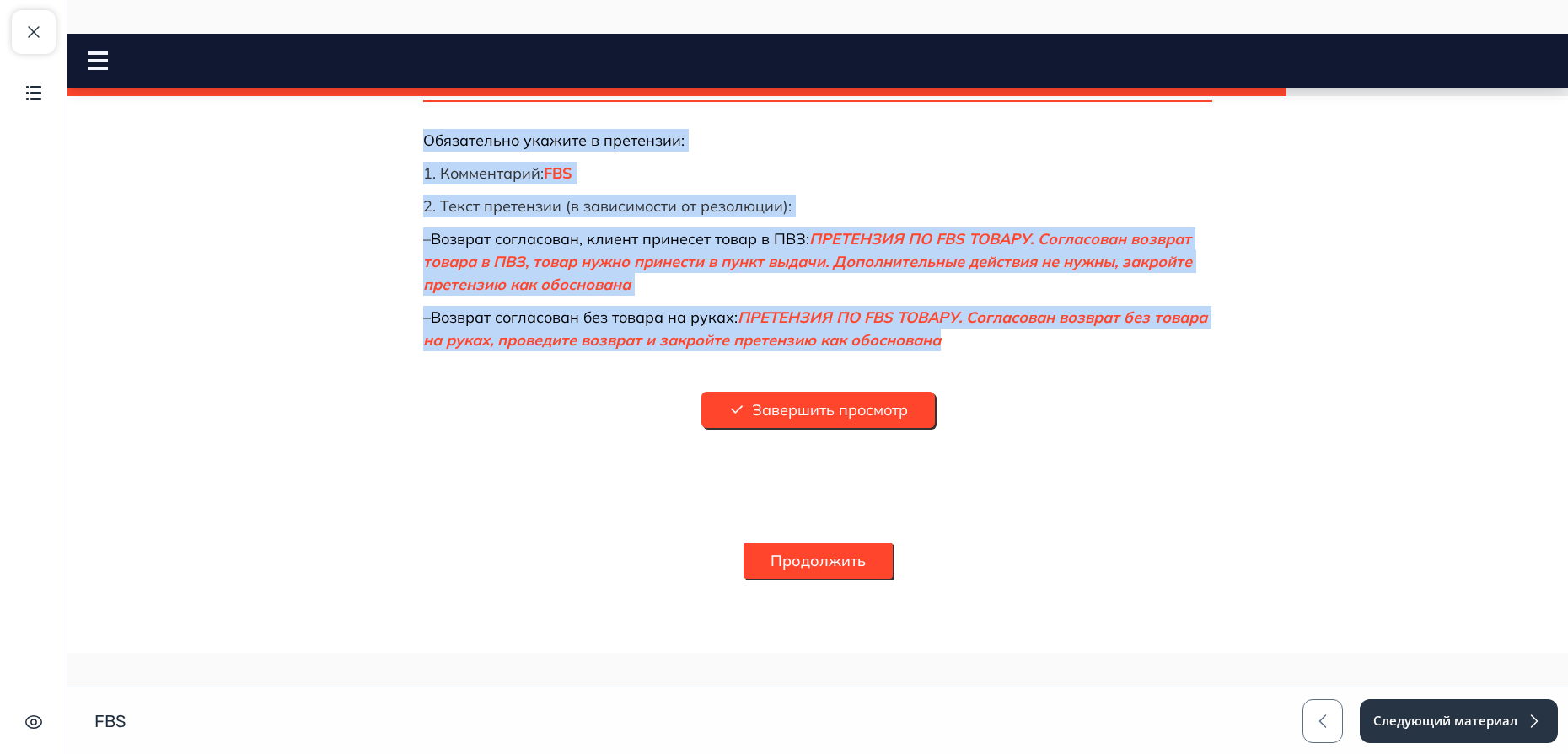
drag, startPoint x: 416, startPoint y: 185, endPoint x: 1019, endPoint y: 351, distance: 625.4
click at [1019, 351] on div "Раздел 2 из 3 Возврат согласован Когда [PERSON_NAME] получил ответ от продавца …" at bounding box center [818, 135] width 789 height 928
copy div "Loremip dolorsitam Conse adipis elitsed doeiu te incididu ut laboreet, do magna…"
click at [864, 564] on button "Продолжить" at bounding box center [818, 560] width 149 height 36
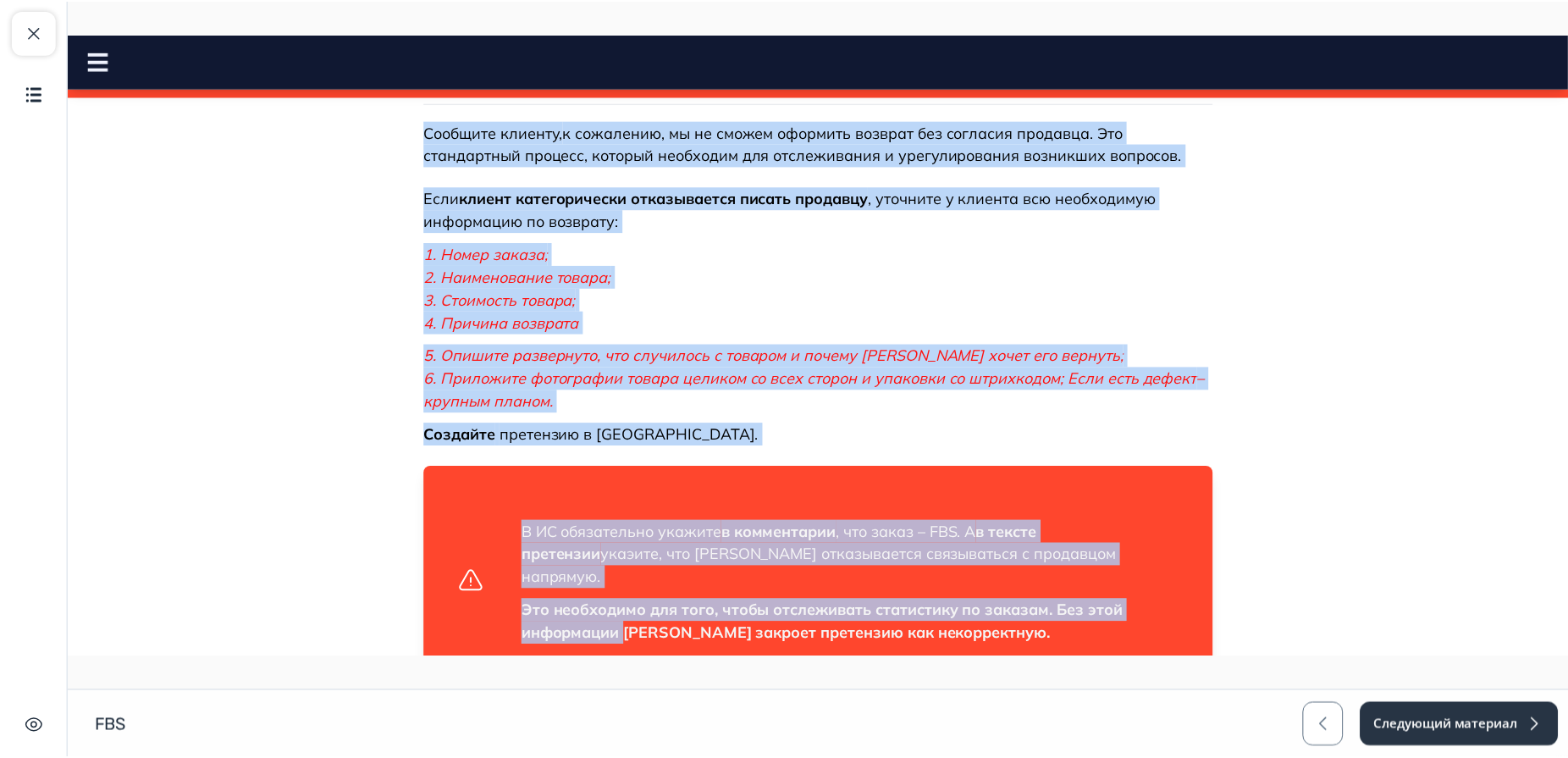
scroll to position [280, 0]
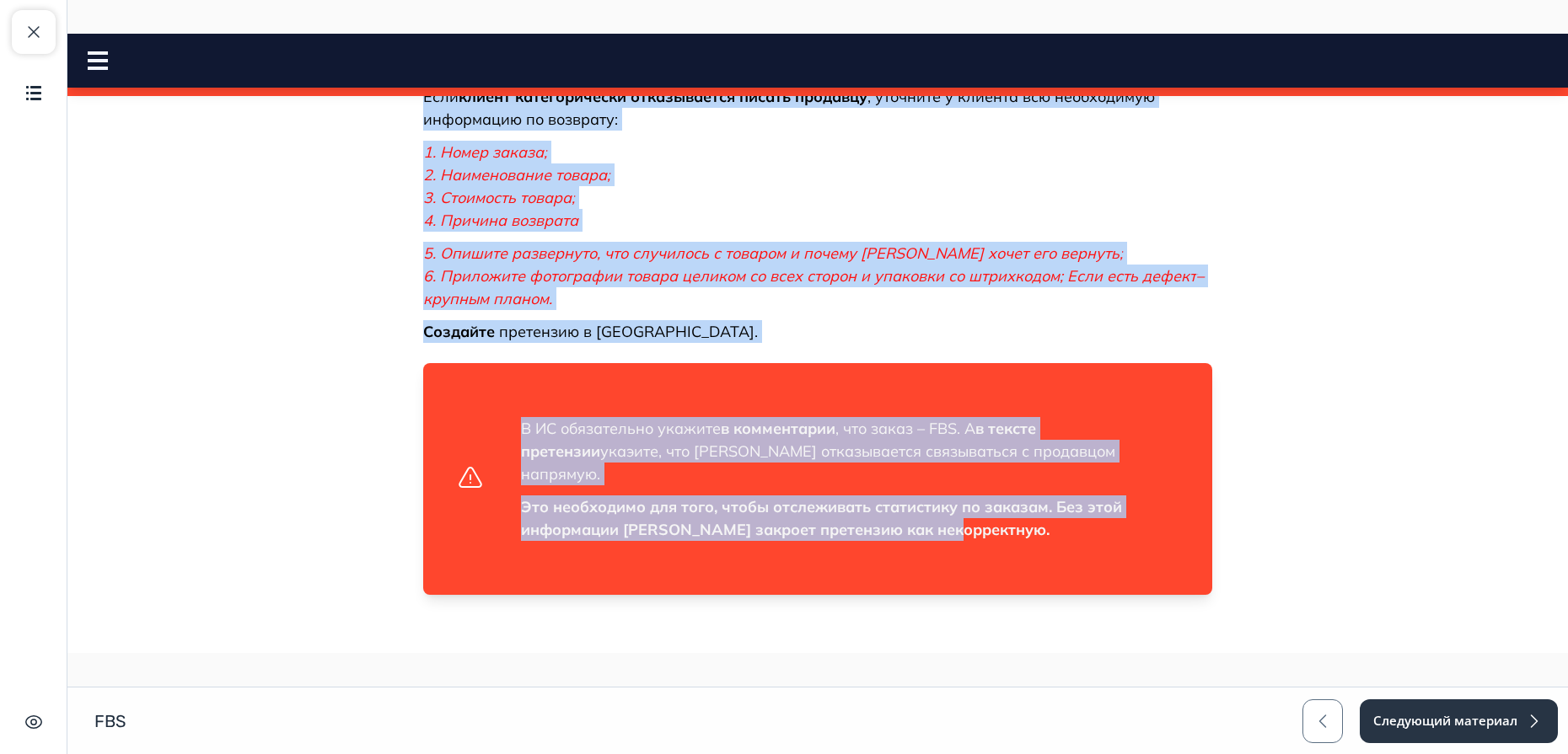
drag, startPoint x: 421, startPoint y: 187, endPoint x: 1083, endPoint y: 803, distance: 904.3
click at [1083, 603] on html "Что такое FBS? Close panel" at bounding box center [818, 216] width 1500 height 920
copy div "Loremi dolorsitamet consec adipisci Elitsed doeius Temporin utlabor, e dolorema…"
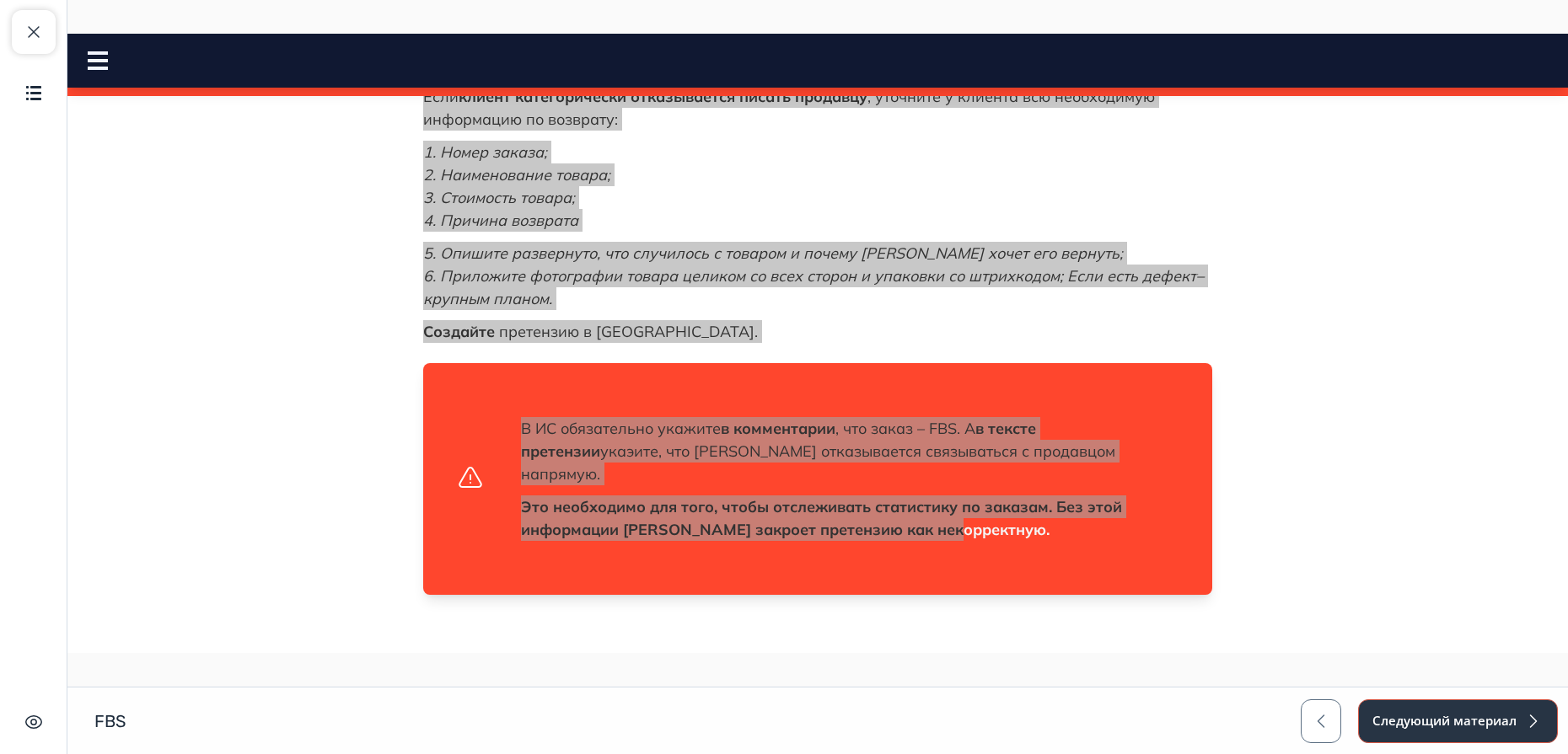
click at [1247, 603] on button "Следующий материал" at bounding box center [1458, 721] width 200 height 44
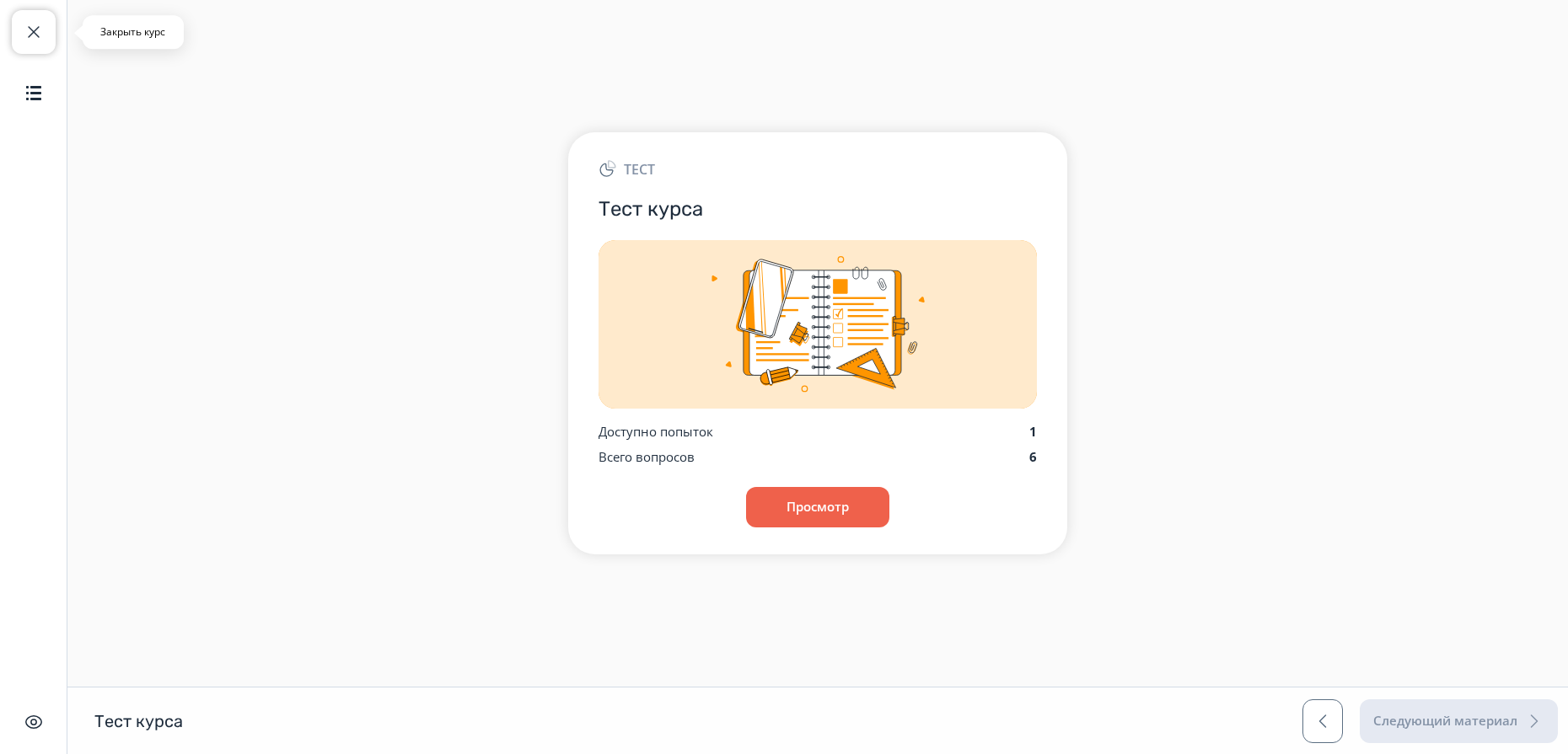
click at [41, 34] on span "button" at bounding box center [34, 32] width 20 height 20
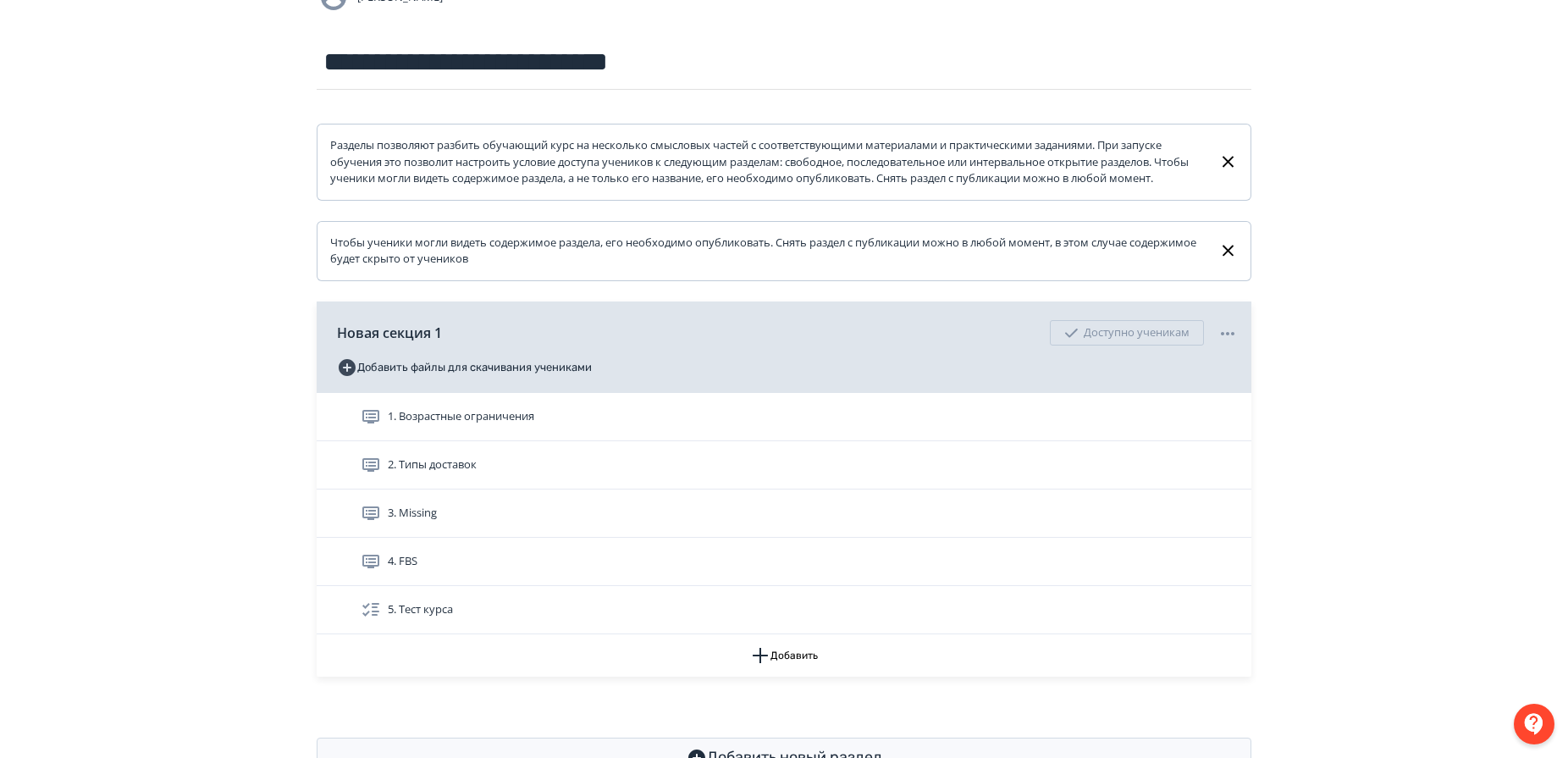
scroll to position [210, 0]
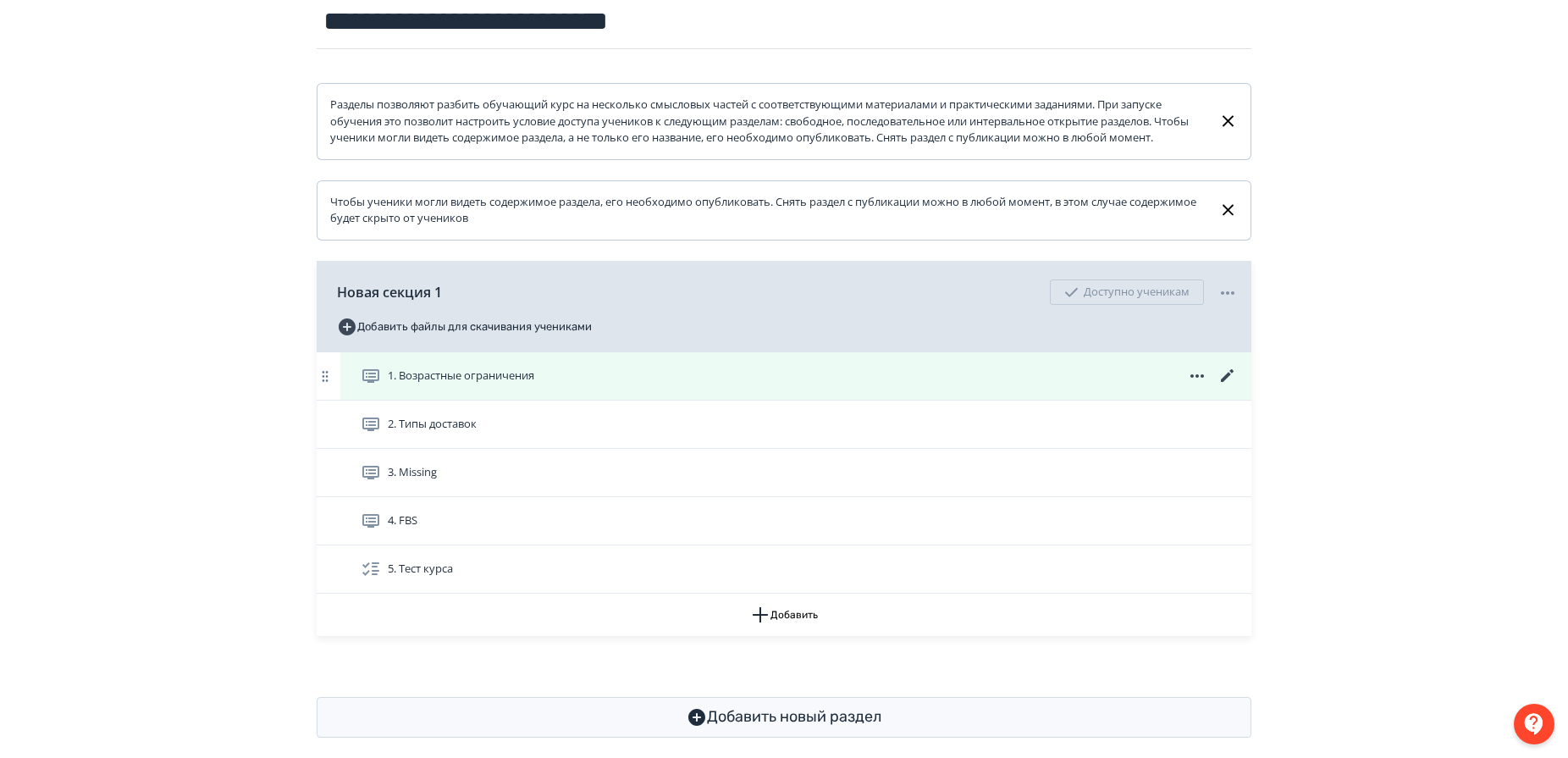
click at [489, 380] on div "1. Возрастные ограничения" at bounding box center [795, 377] width 911 height 48
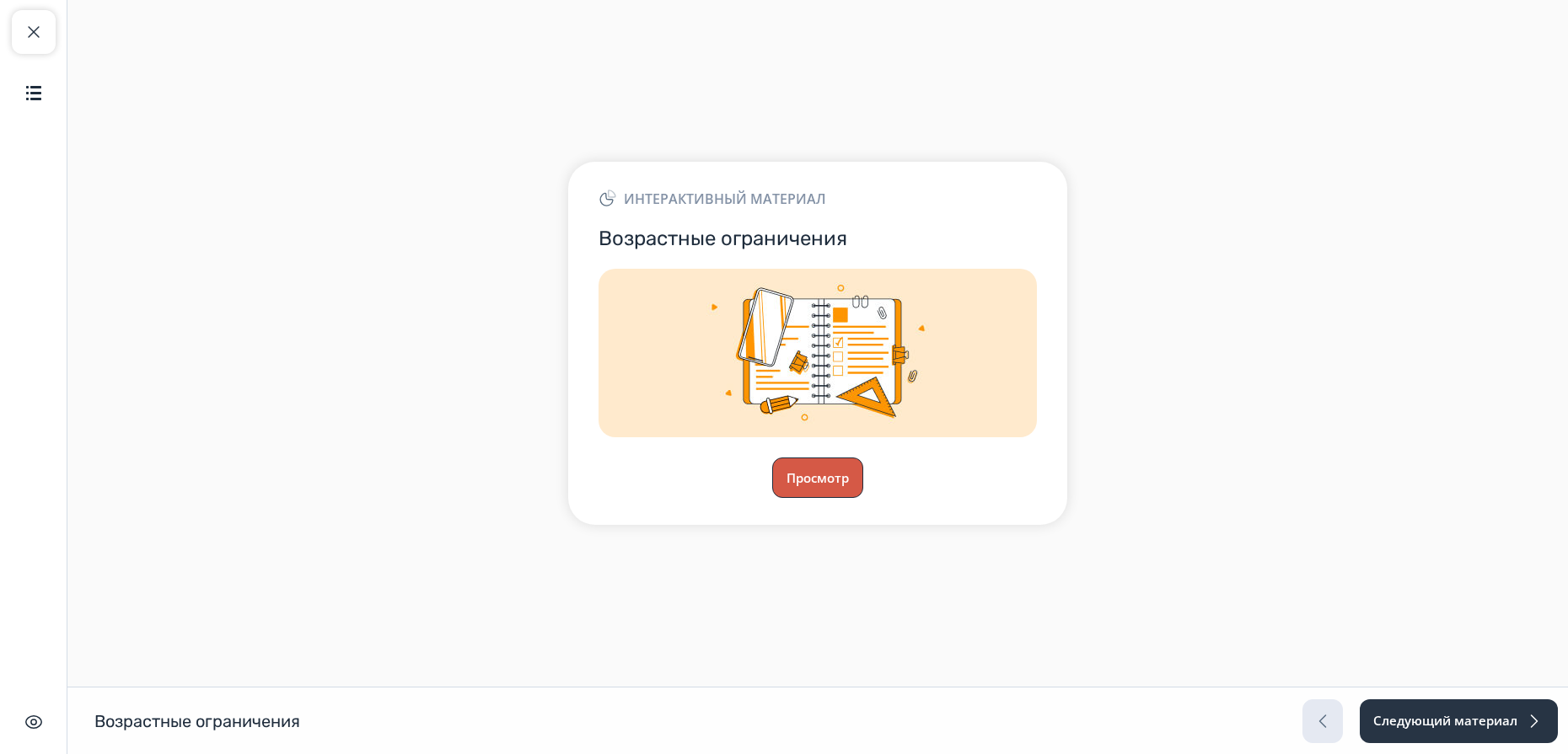
click at [827, 470] on button "Просмотр" at bounding box center [818, 478] width 91 height 41
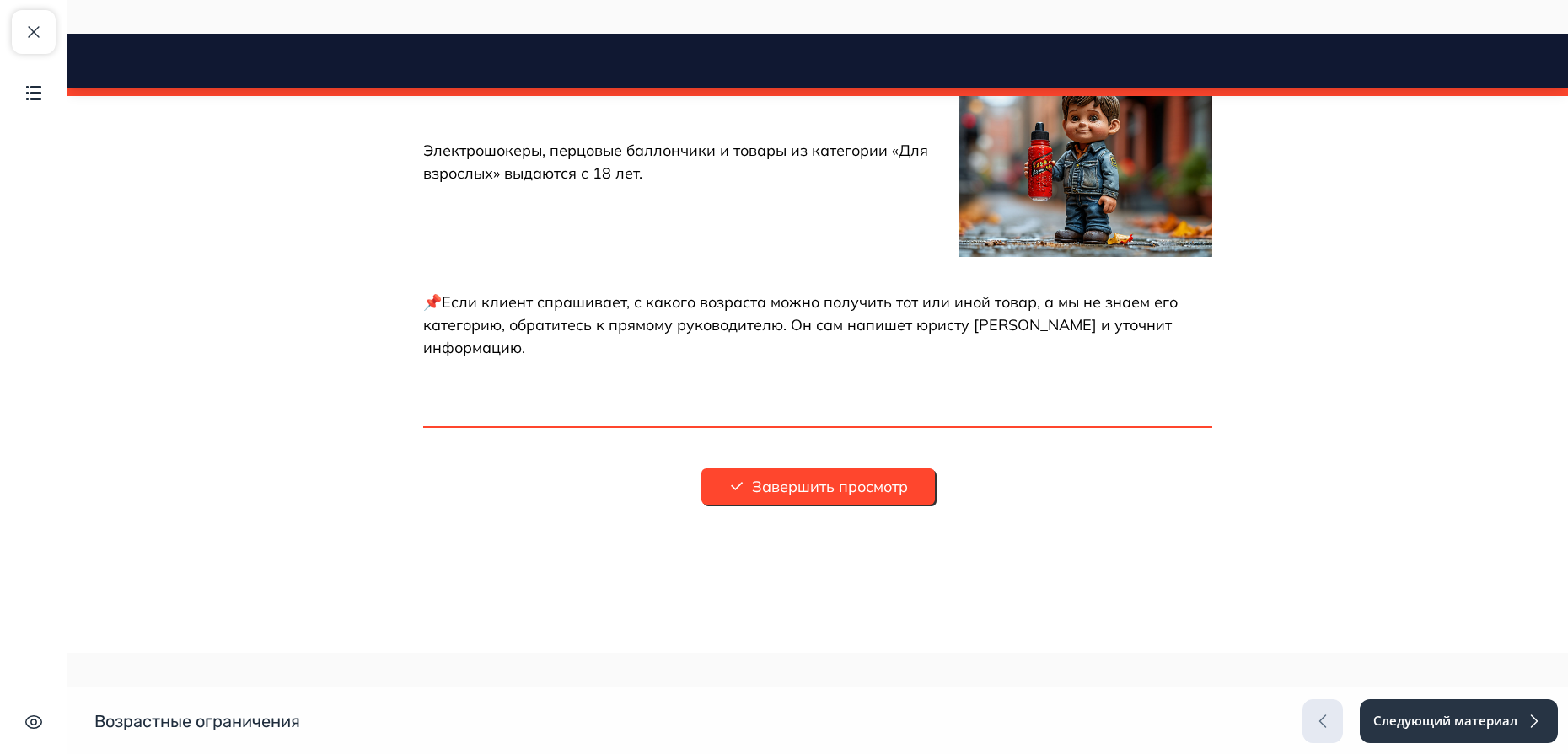
scroll to position [1645, 0]
click at [1247, 603] on button "Следующий материал" at bounding box center [1458, 721] width 200 height 44
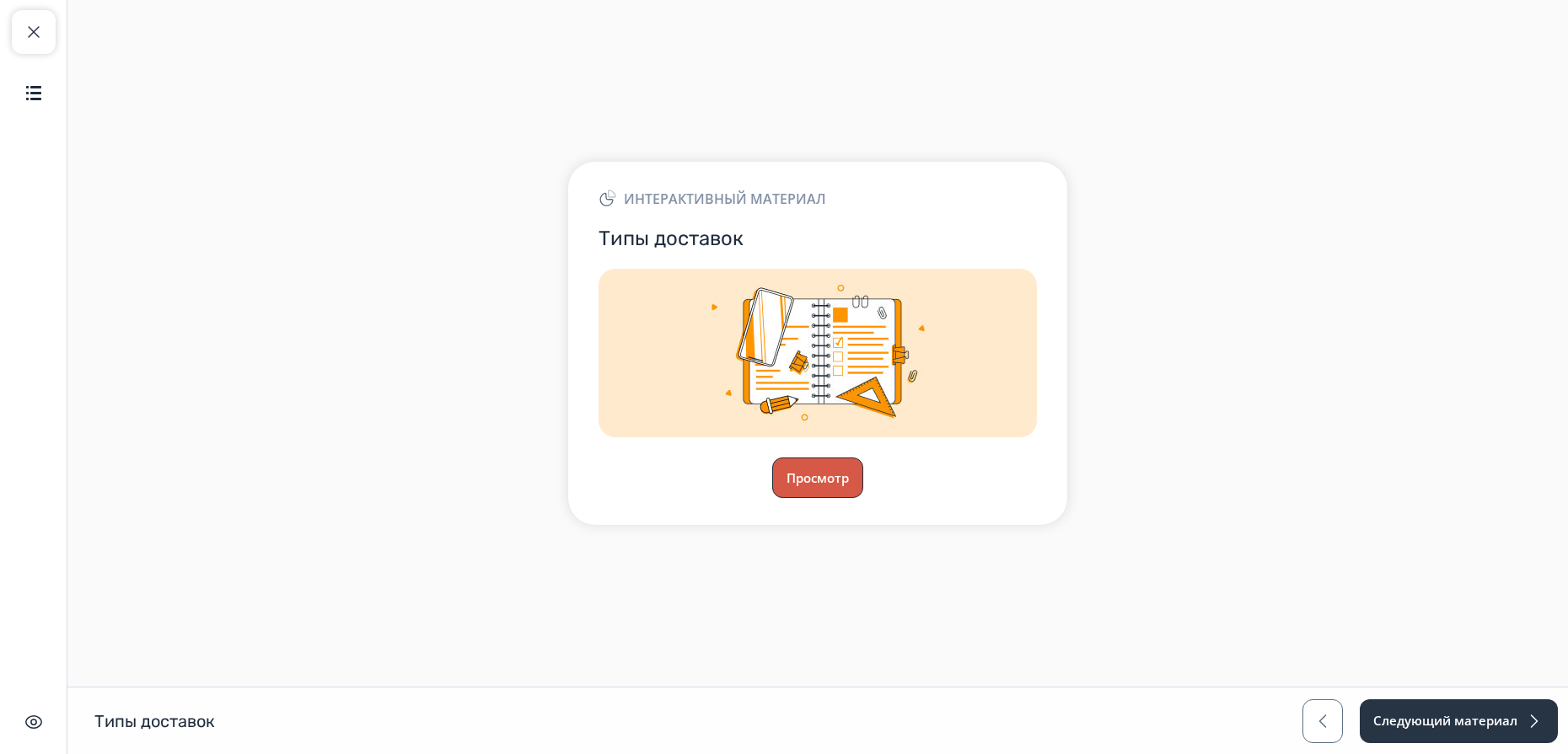
click at [804, 484] on button "Просмотр" at bounding box center [818, 478] width 91 height 41
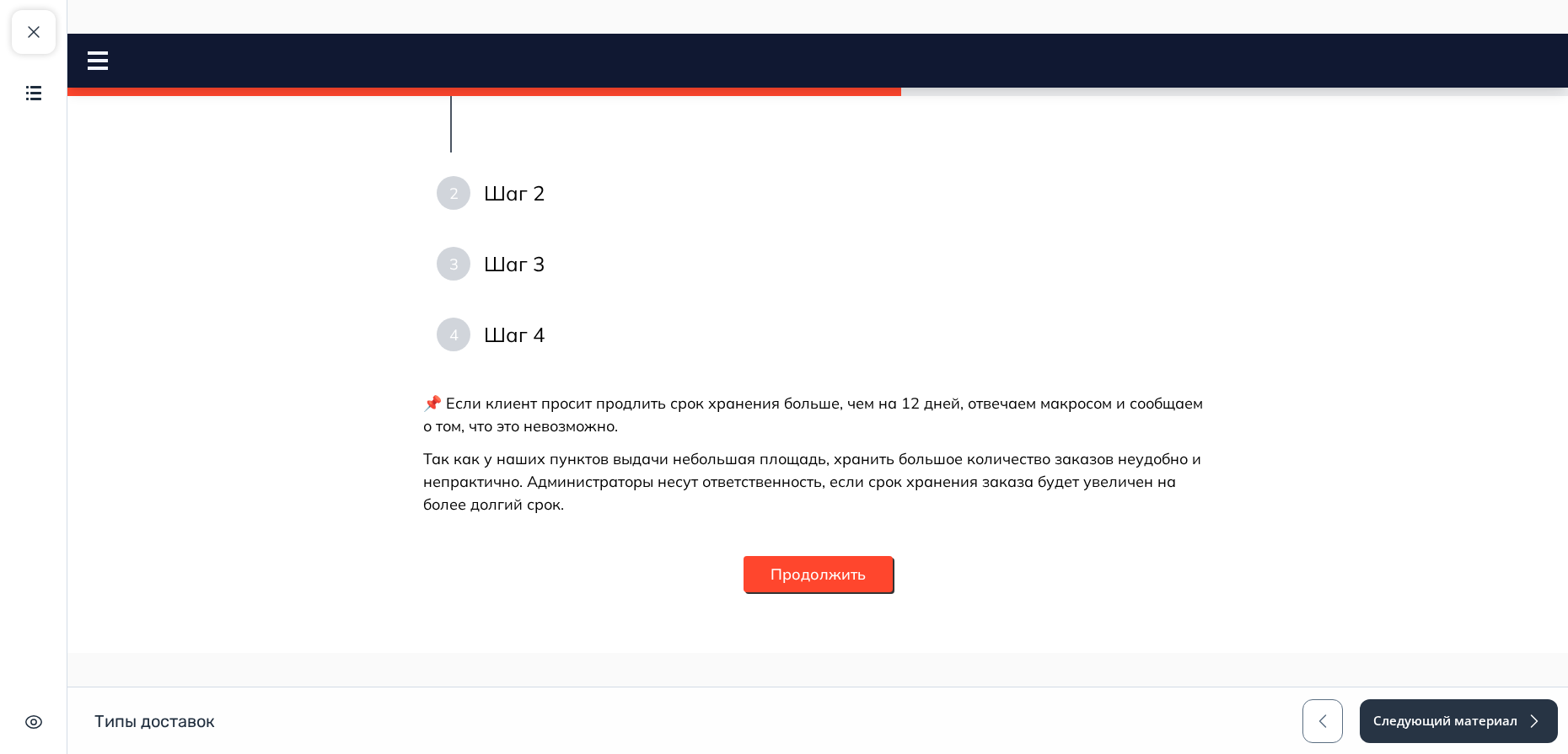
scroll to position [1943, 0]
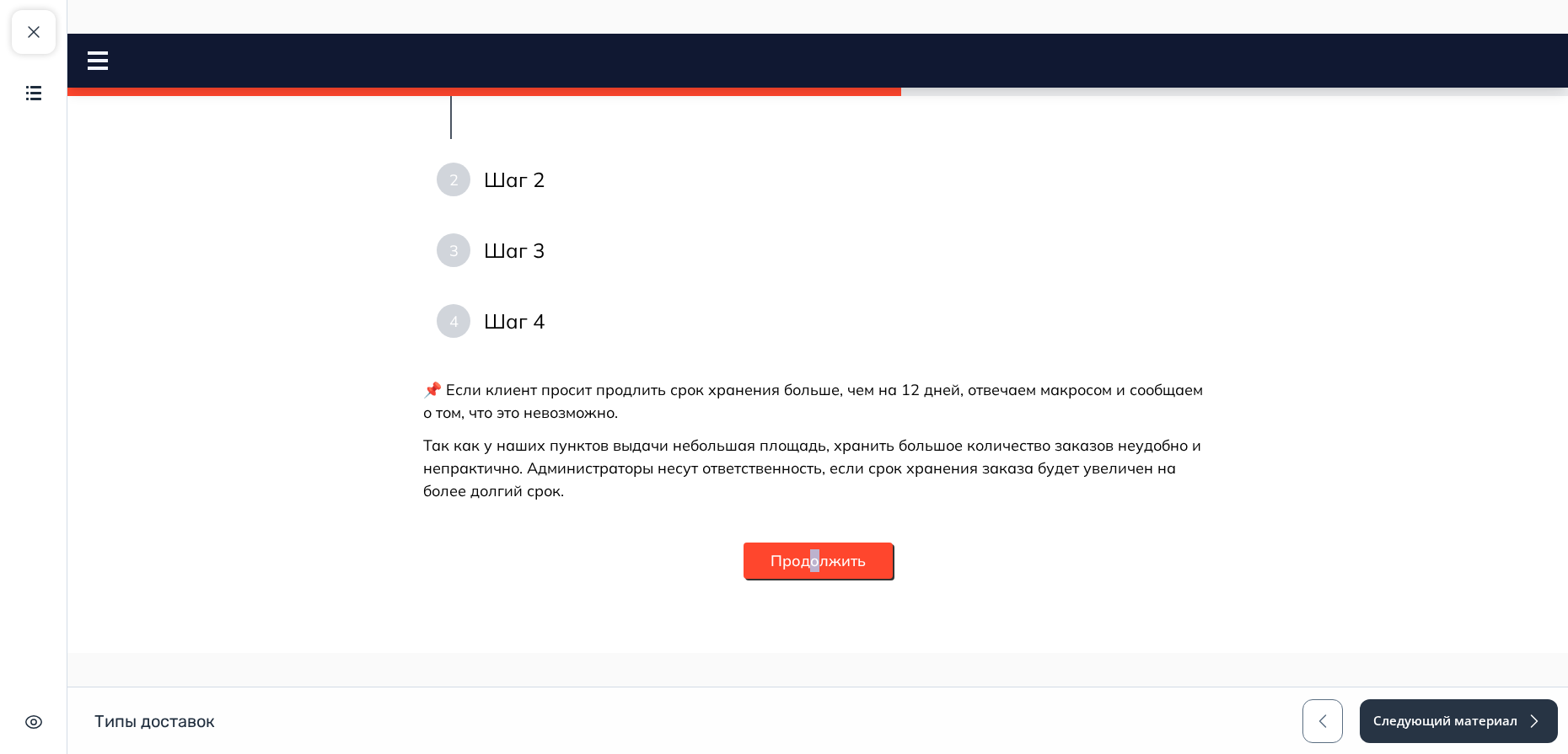
drag, startPoint x: 812, startPoint y: 581, endPoint x: 805, endPoint y: 574, distance: 9.9
click at [805, 574] on div "Продолжить" at bounding box center [818, 560] width 149 height 76
click at [805, 574] on button "Продолжить" at bounding box center [818, 560] width 149 height 36
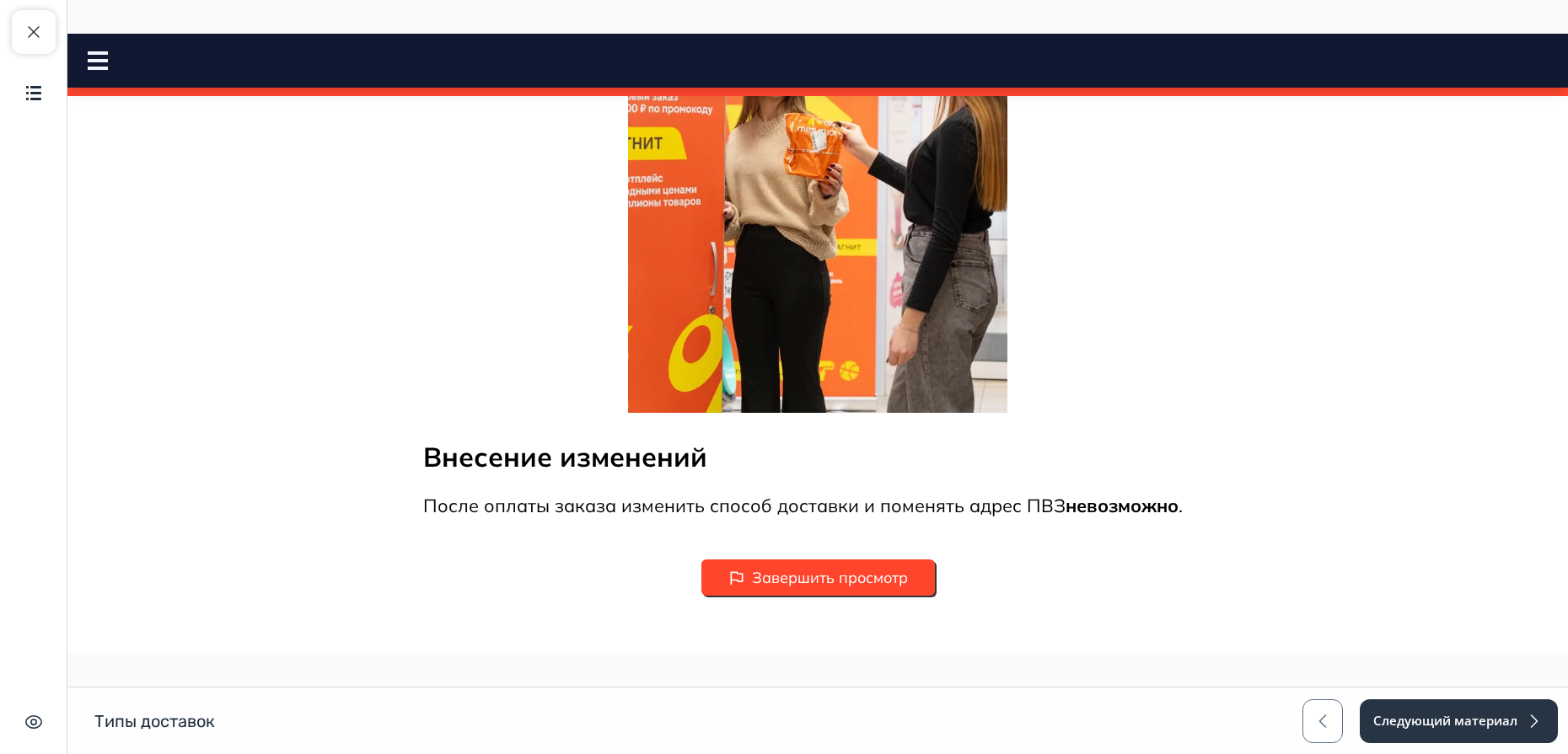
scroll to position [2248, 0]
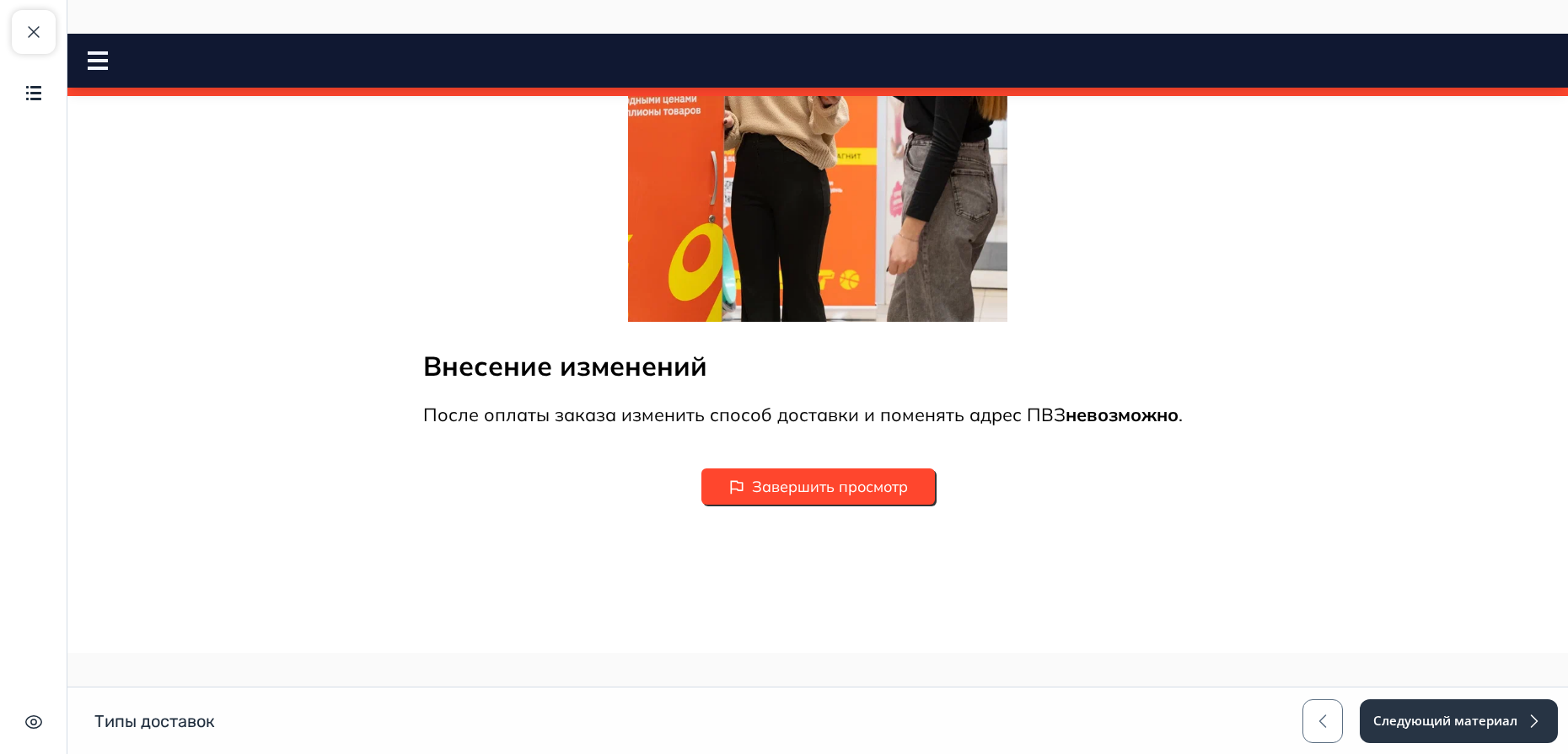
click at [784, 498] on button "Завершить просмотр" at bounding box center [818, 487] width 234 height 36
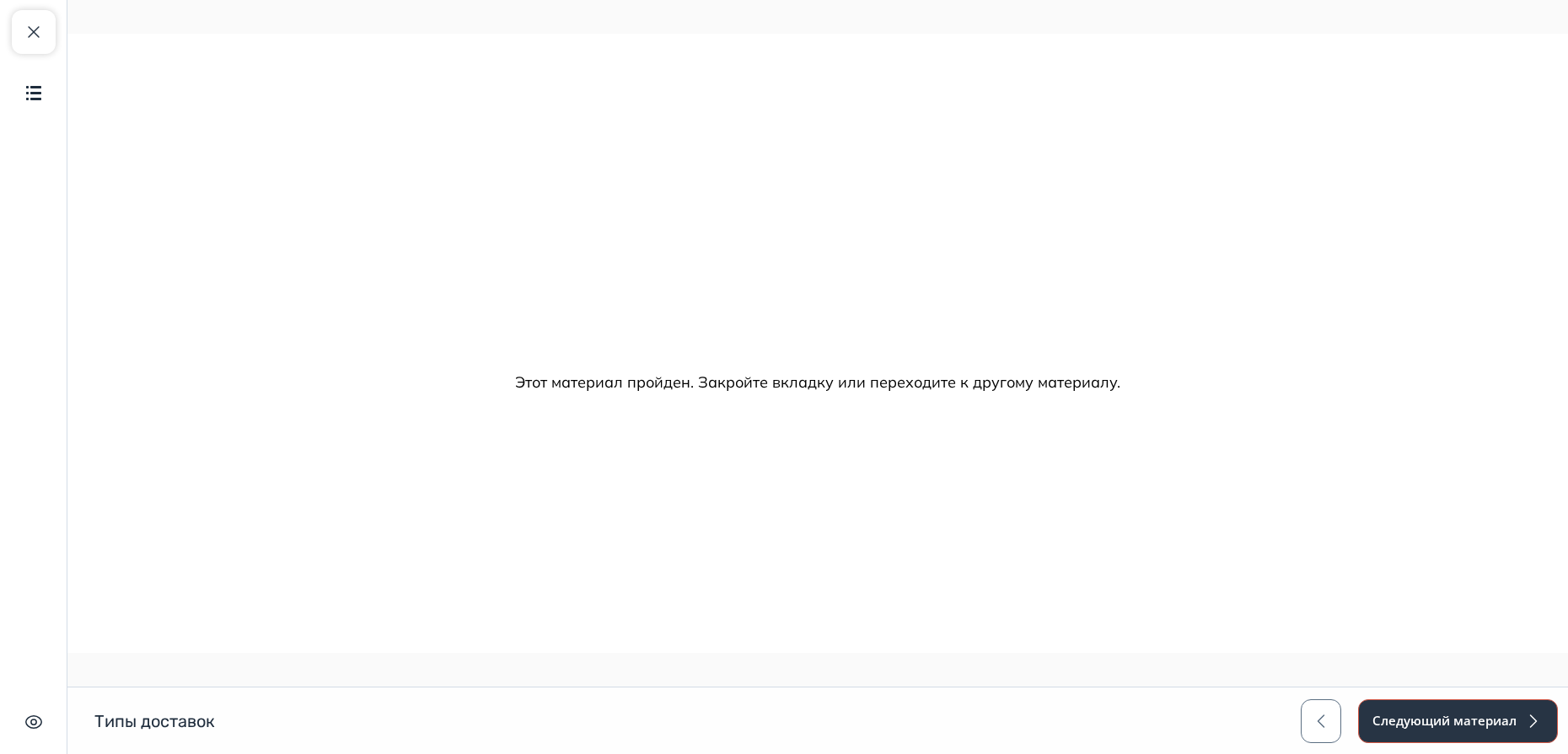
click at [1247, 603] on button "Следующий материал" at bounding box center [1458, 721] width 200 height 44
